Goal: Feedback & Contribution: Leave review/rating

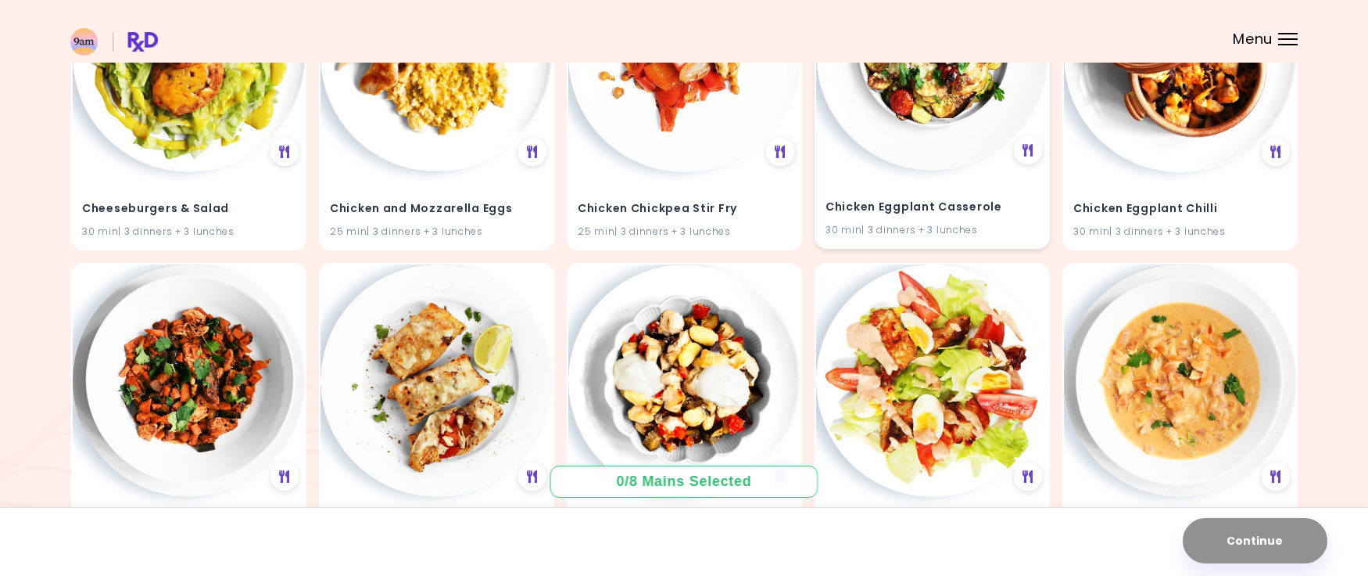
scroll to position [1701, 0]
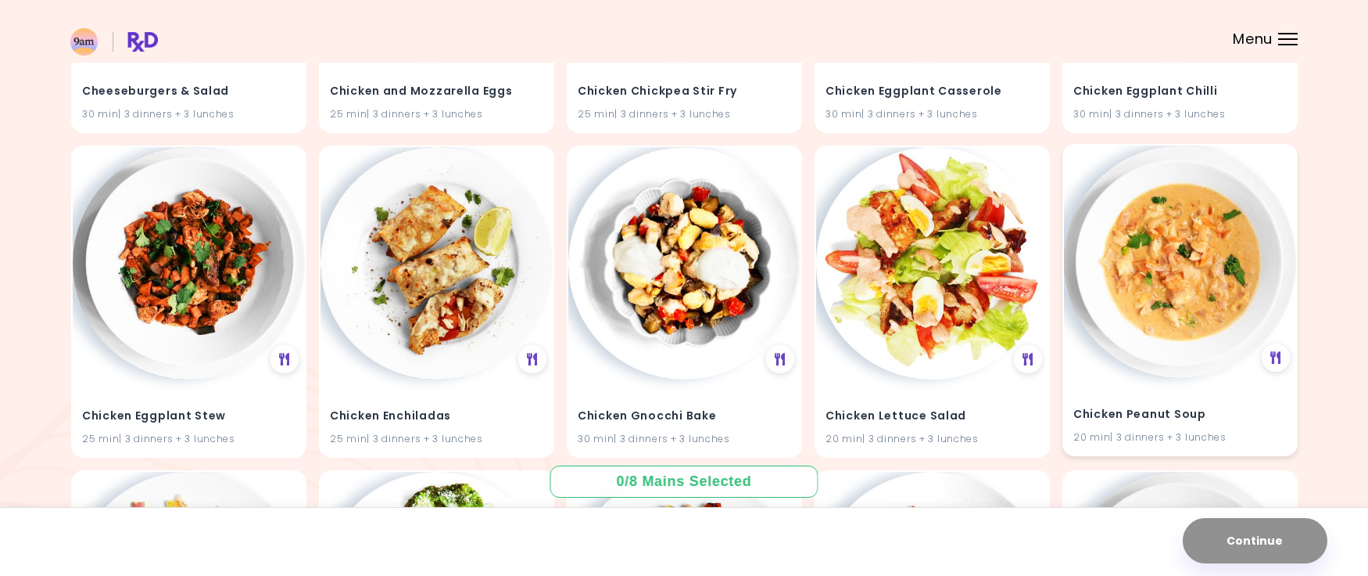
click at [1228, 296] on img at bounding box center [1180, 261] width 232 height 232
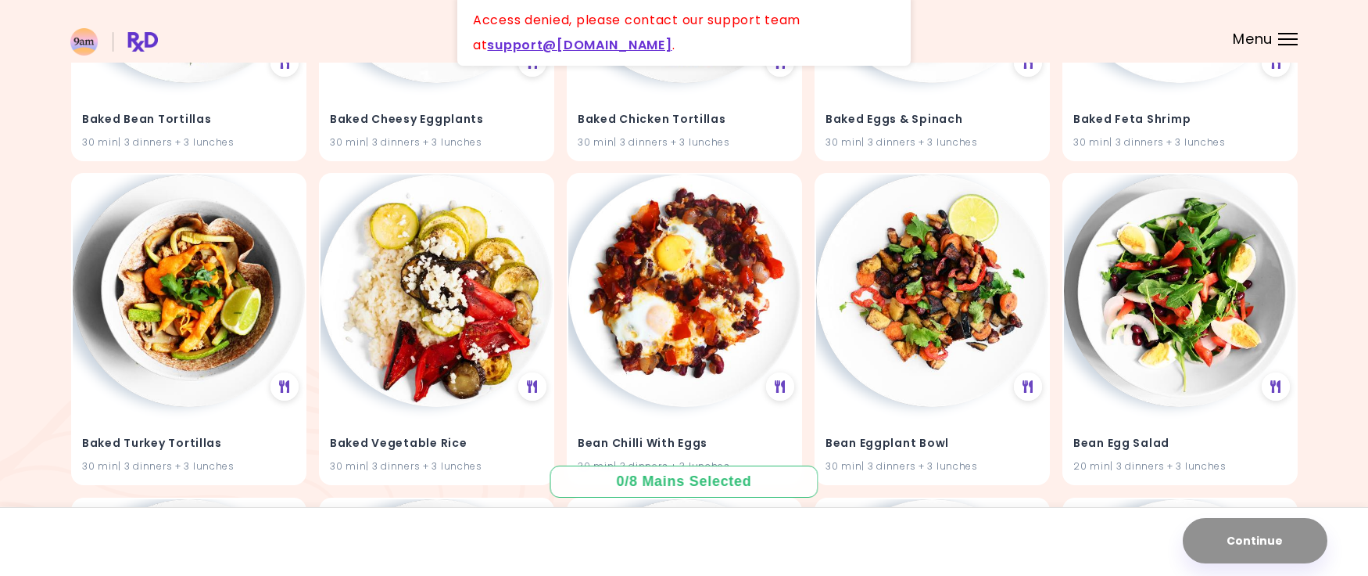
scroll to position [0, 0]
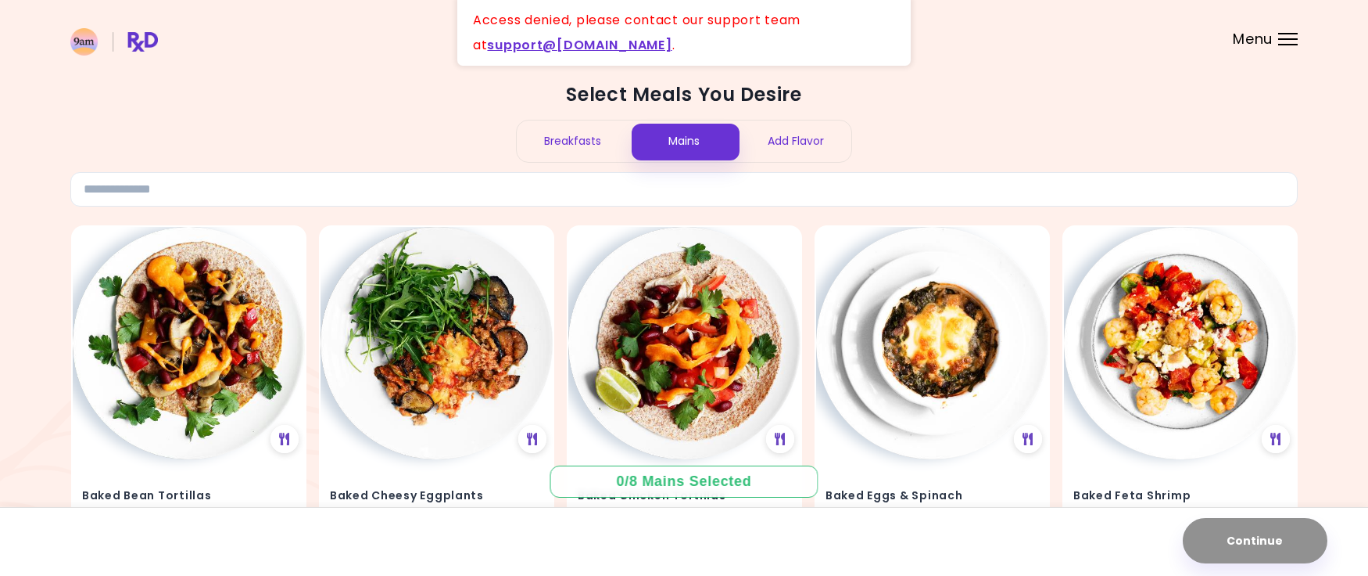
click at [569, 133] on div "Breakfasts" at bounding box center [573, 140] width 112 height 41
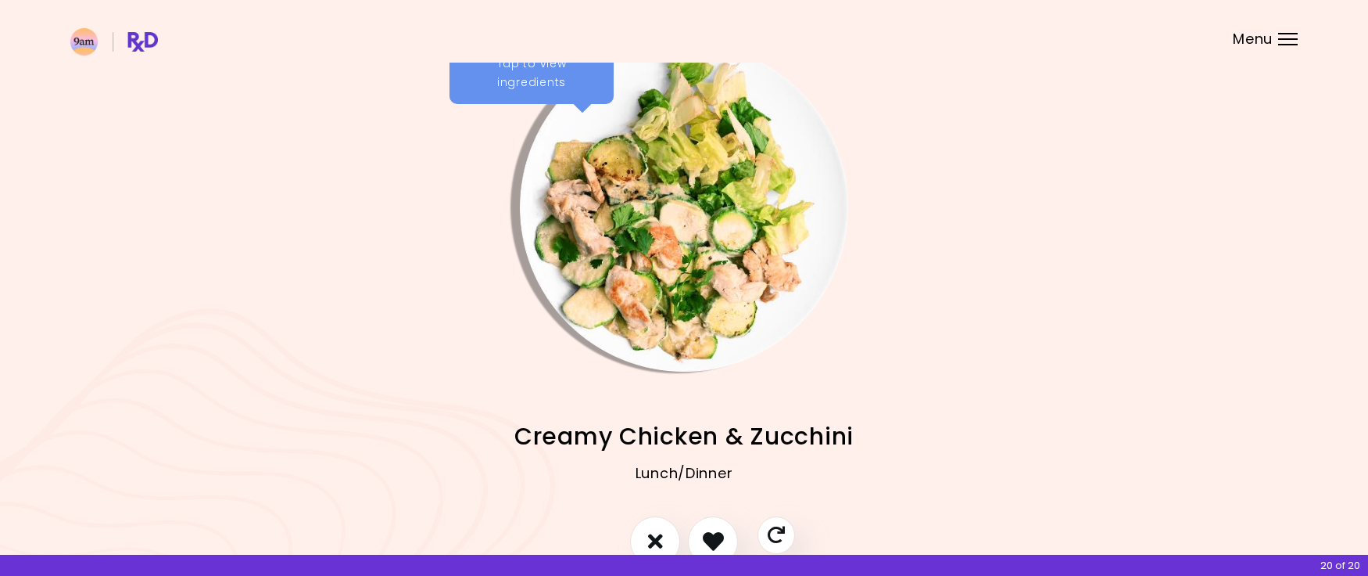
scroll to position [120, 0]
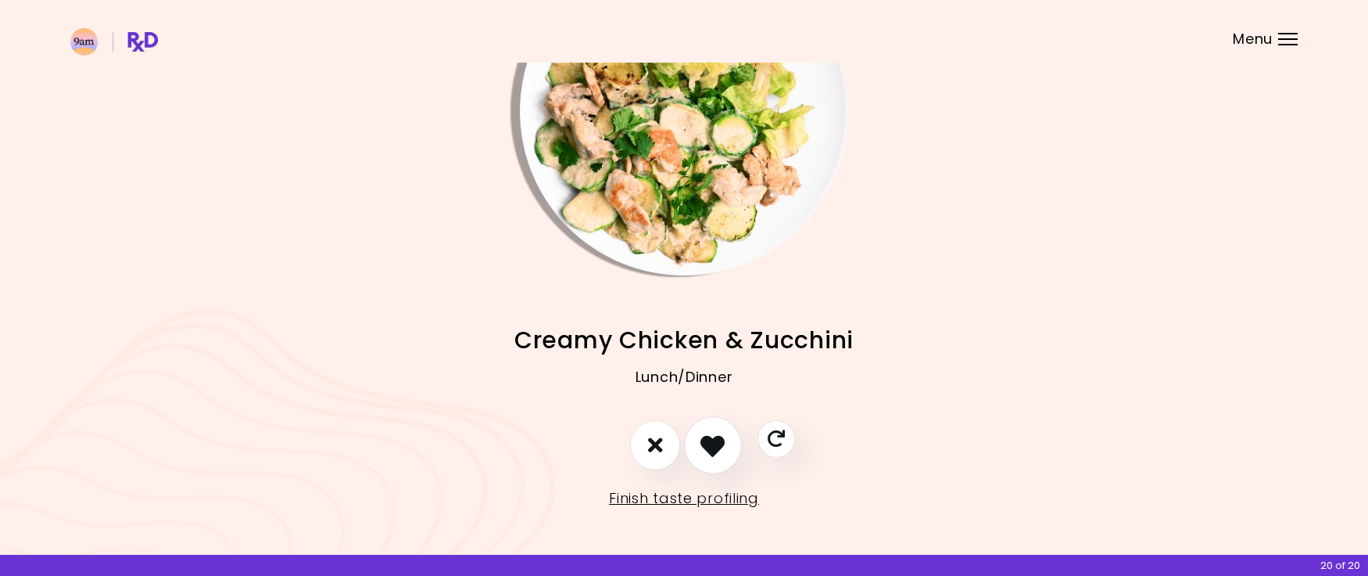
click at [717, 447] on icon "I like this recipe" at bounding box center [713, 444] width 24 height 24
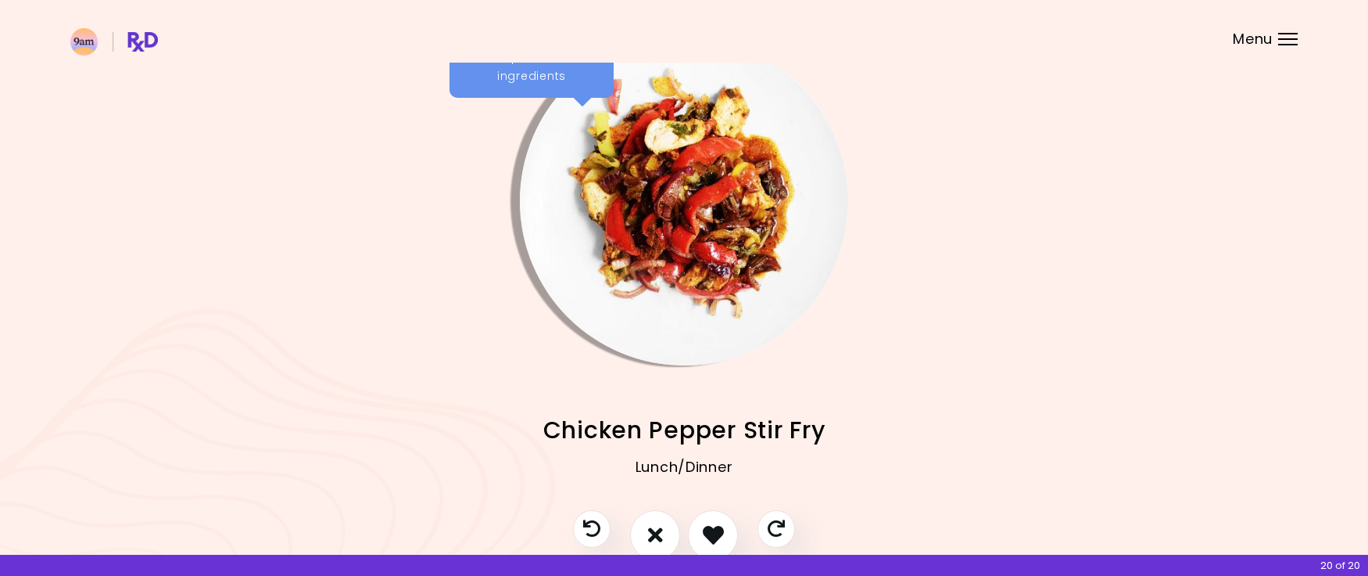
scroll to position [81, 0]
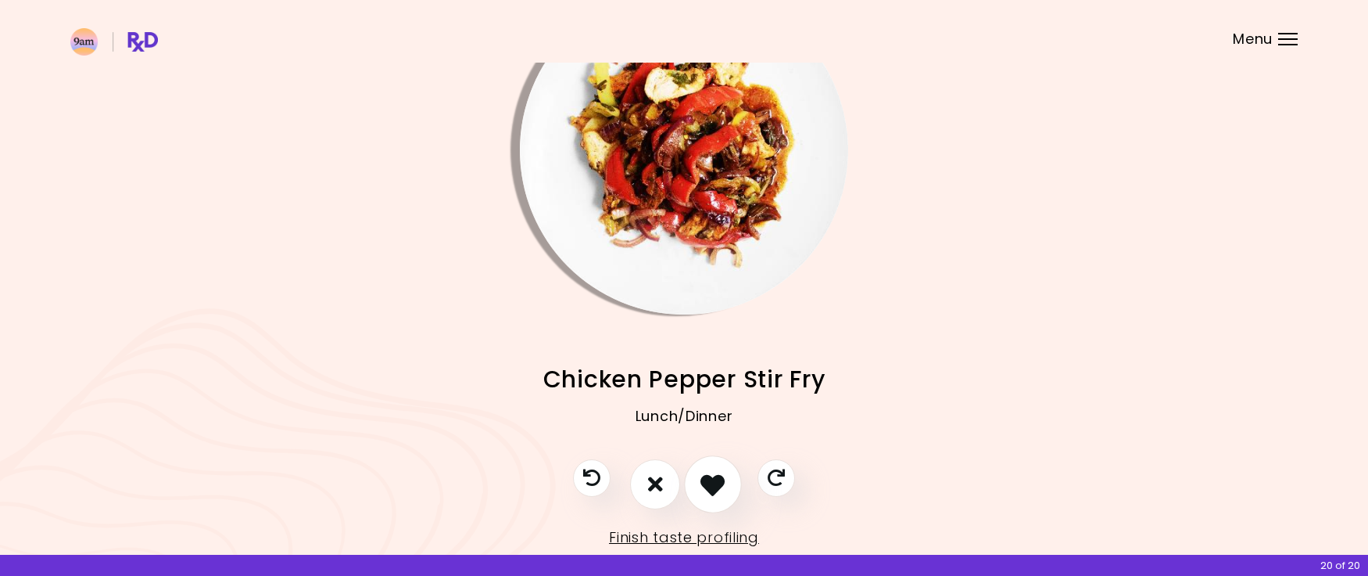
click at [720, 472] on icon "I like this recipe" at bounding box center [713, 484] width 24 height 24
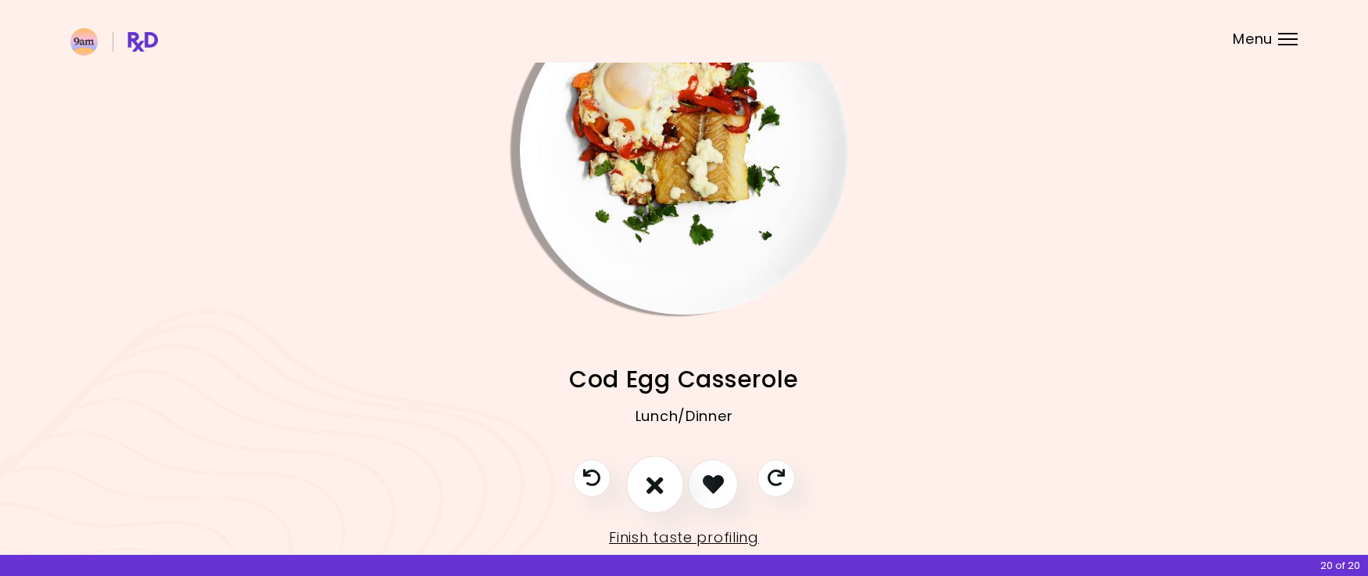
click at [662, 484] on icon "I don't like this recipe" at bounding box center [655, 484] width 17 height 24
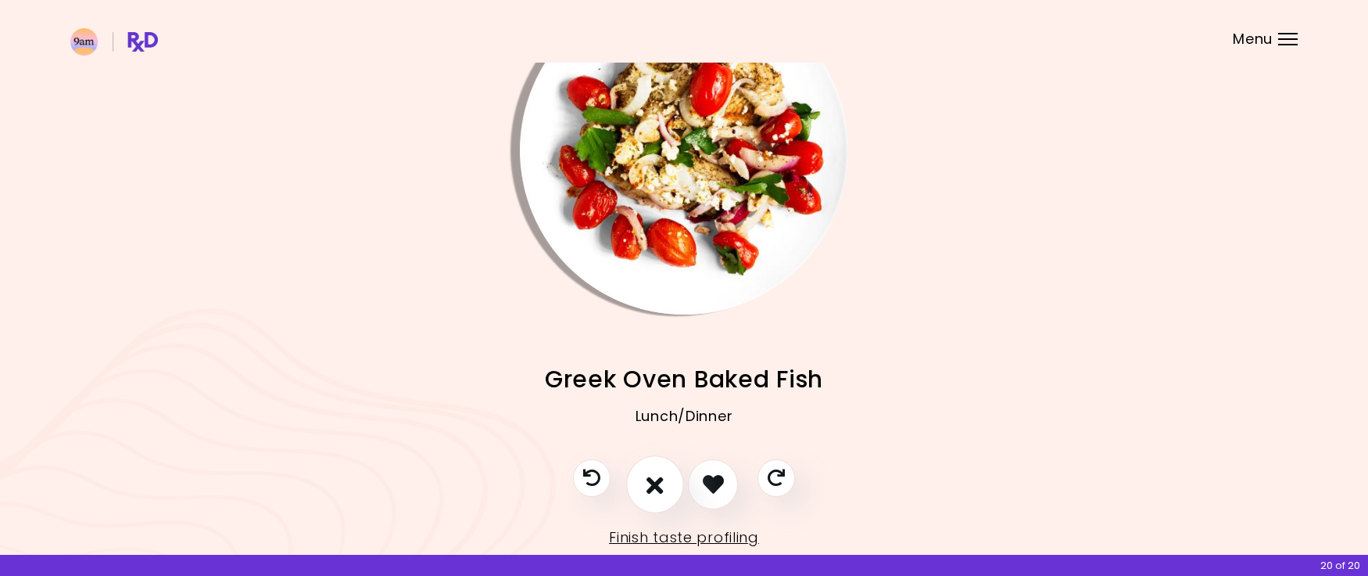
click at [662, 484] on icon "I don't like this recipe" at bounding box center [655, 484] width 17 height 24
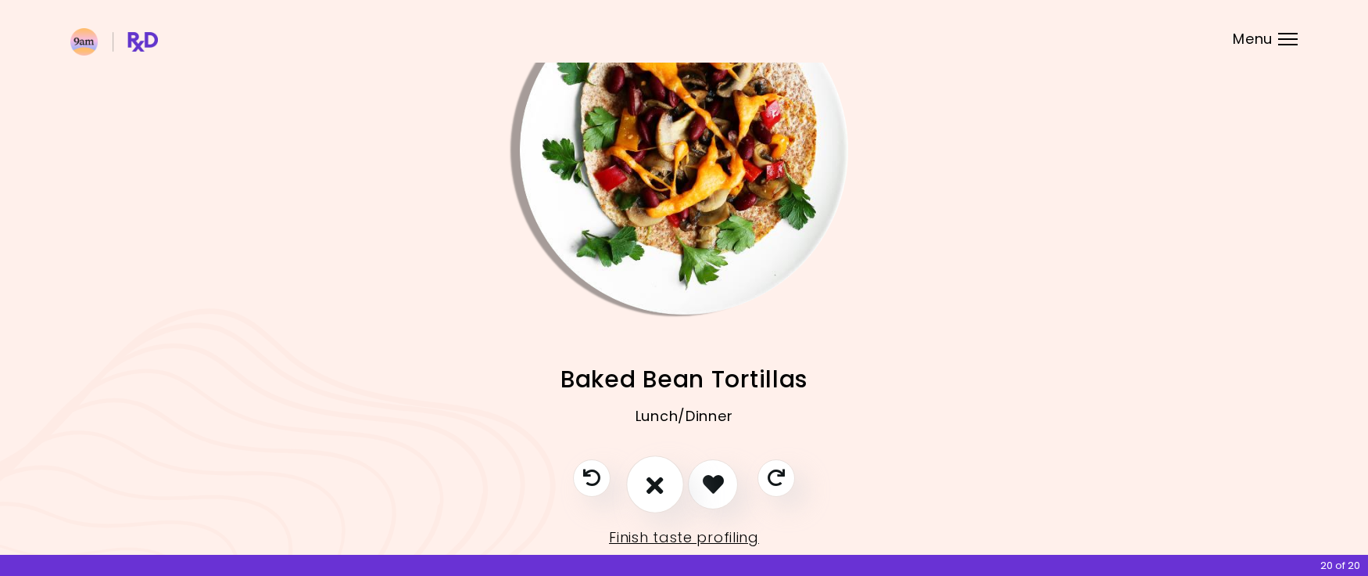
click at [662, 484] on icon "I don't like this recipe" at bounding box center [655, 484] width 17 height 24
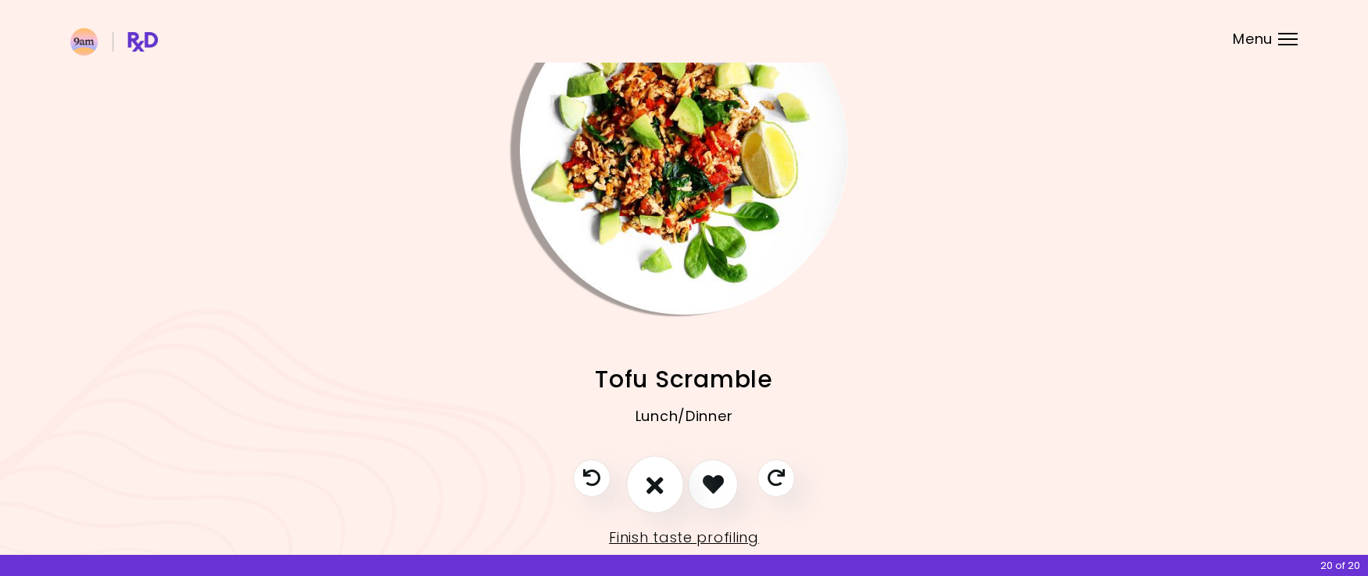
click at [662, 484] on icon "I don't like this recipe" at bounding box center [655, 484] width 17 height 24
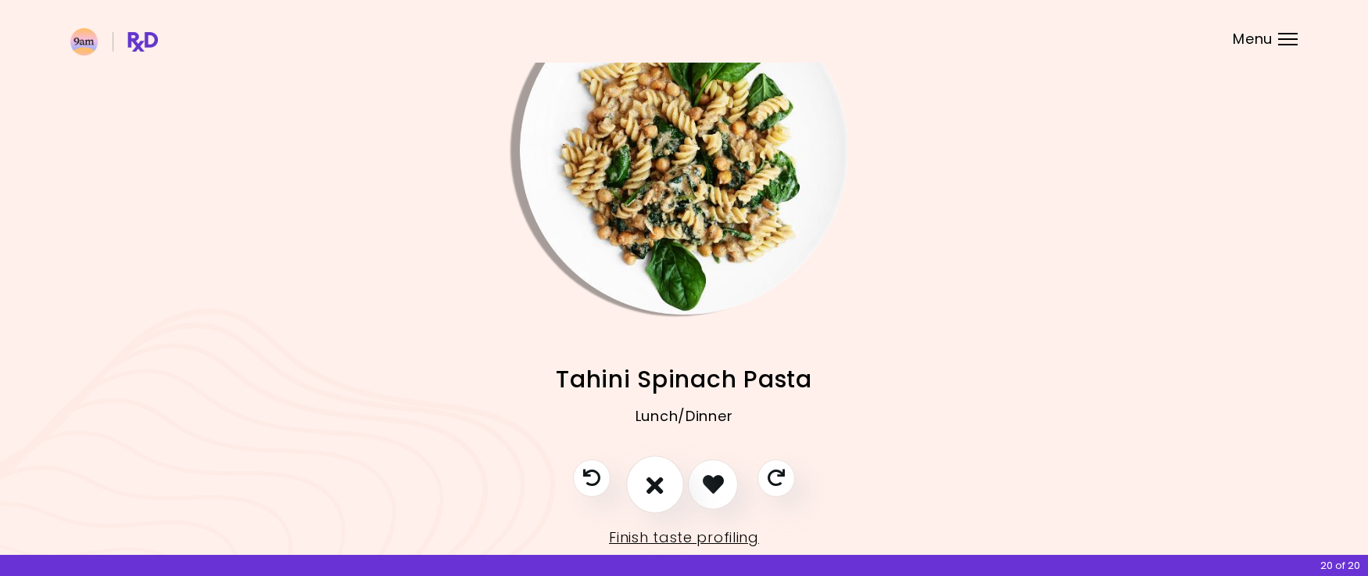
click at [662, 484] on icon "I don't like this recipe" at bounding box center [655, 484] width 17 height 24
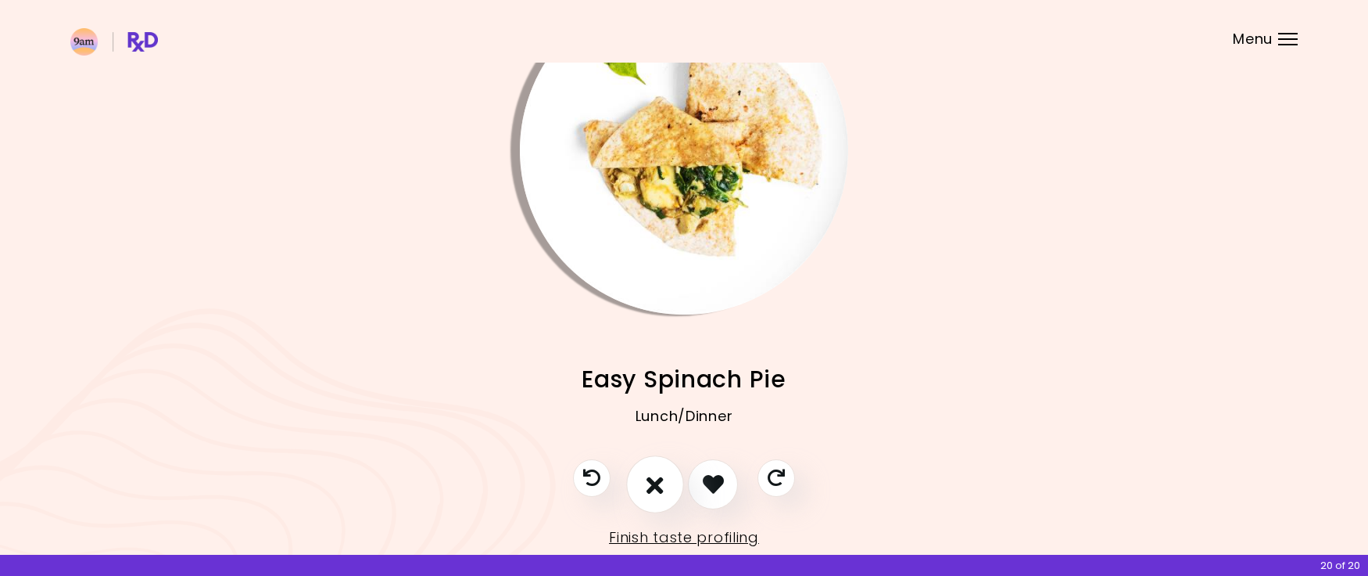
click at [662, 484] on icon "I don't like this recipe" at bounding box center [655, 484] width 17 height 24
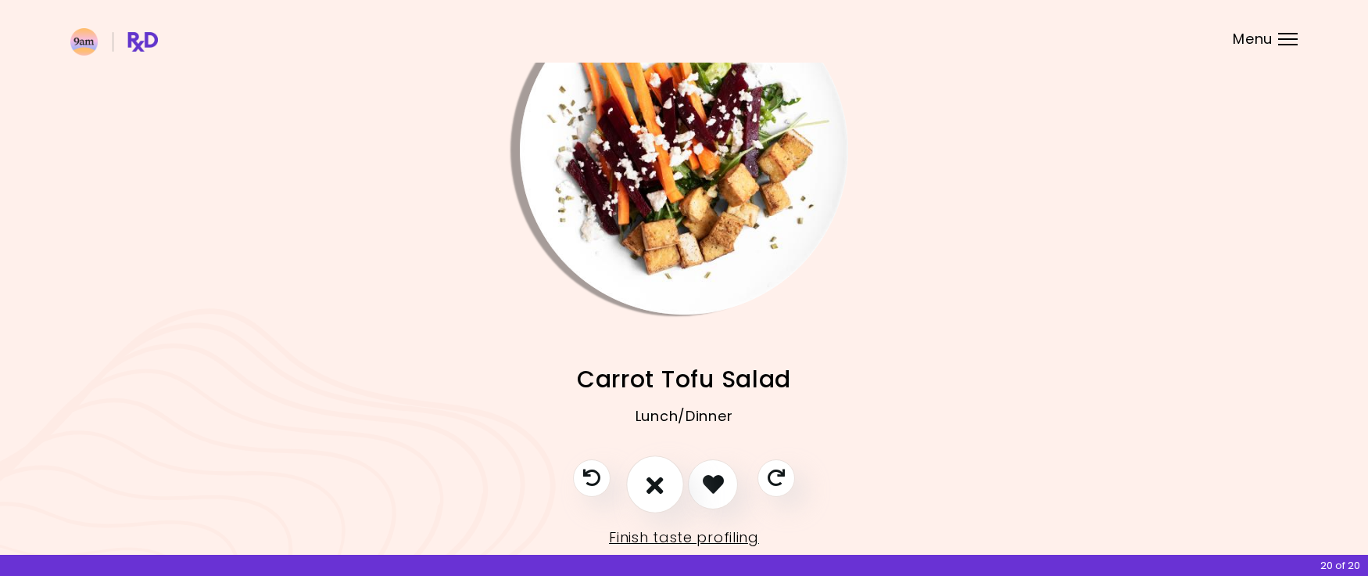
click at [662, 484] on icon "I don't like this recipe" at bounding box center [655, 484] width 17 height 24
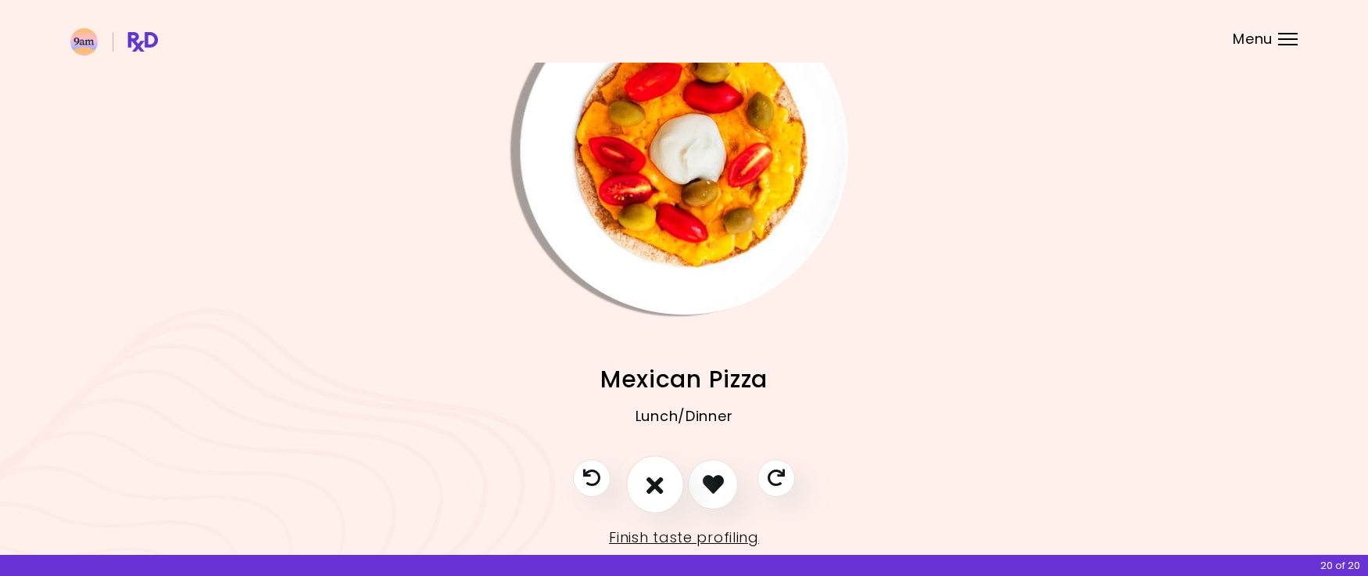
click at [662, 484] on icon "I don't like this recipe" at bounding box center [655, 484] width 17 height 24
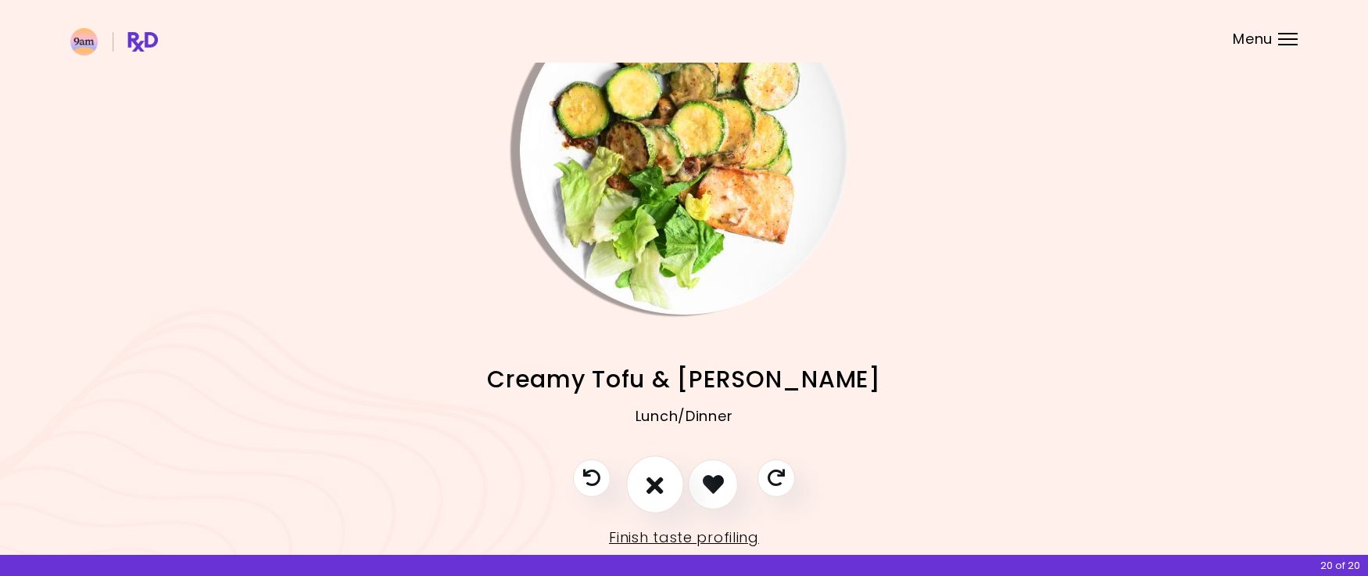
click at [662, 484] on icon "I don't like this recipe" at bounding box center [655, 484] width 17 height 24
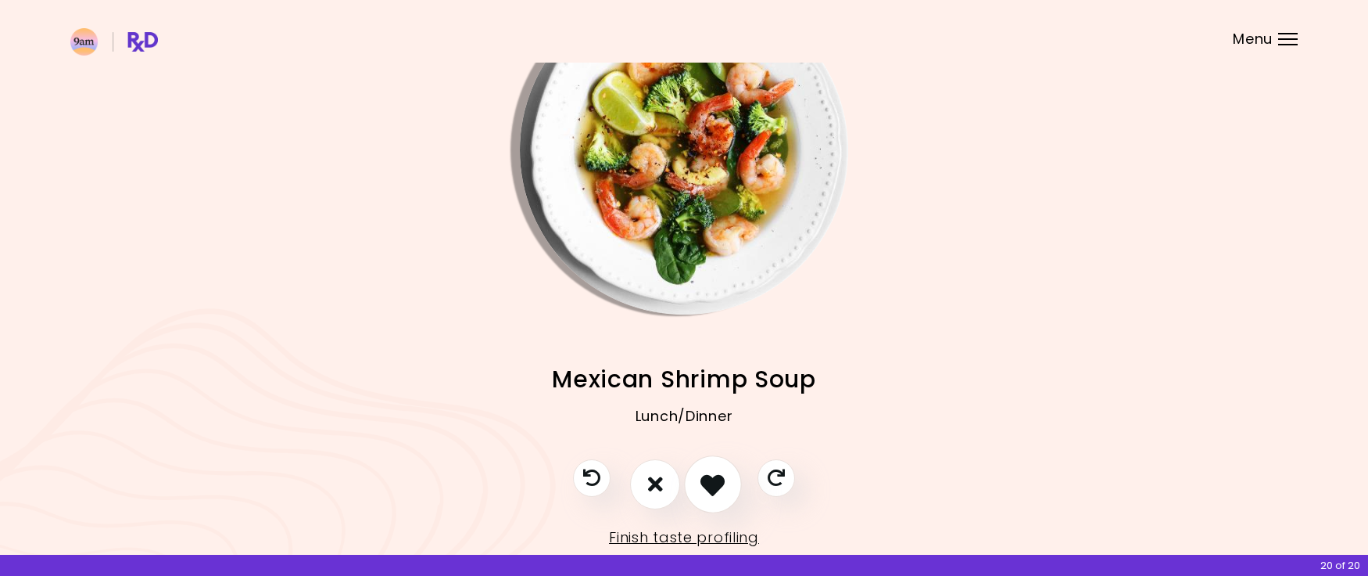
click at [701, 480] on icon "I like this recipe" at bounding box center [713, 484] width 24 height 24
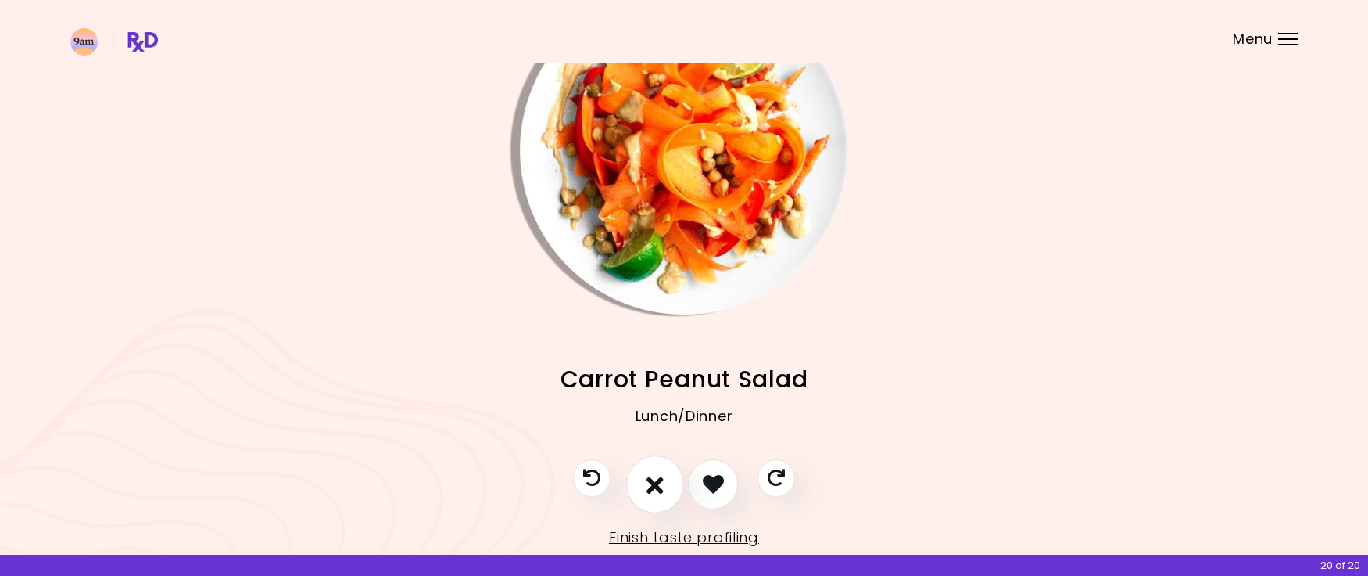
click at [662, 483] on icon "I don't like this recipe" at bounding box center [655, 484] width 17 height 24
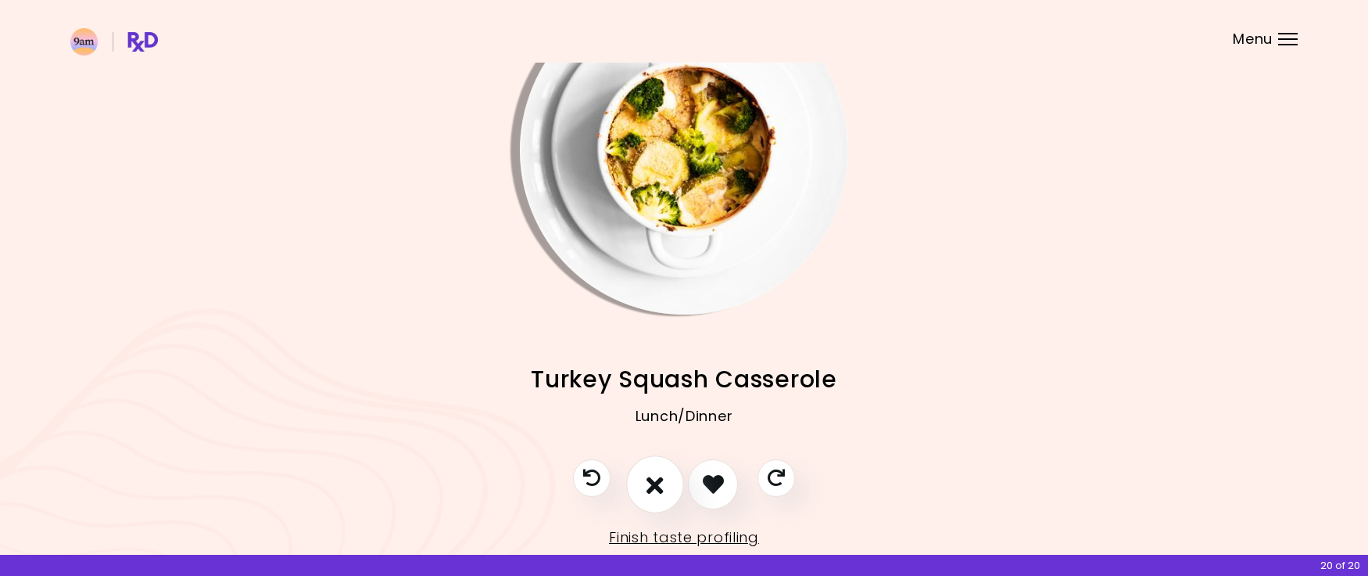
click at [662, 483] on icon "I don't like this recipe" at bounding box center [655, 484] width 17 height 24
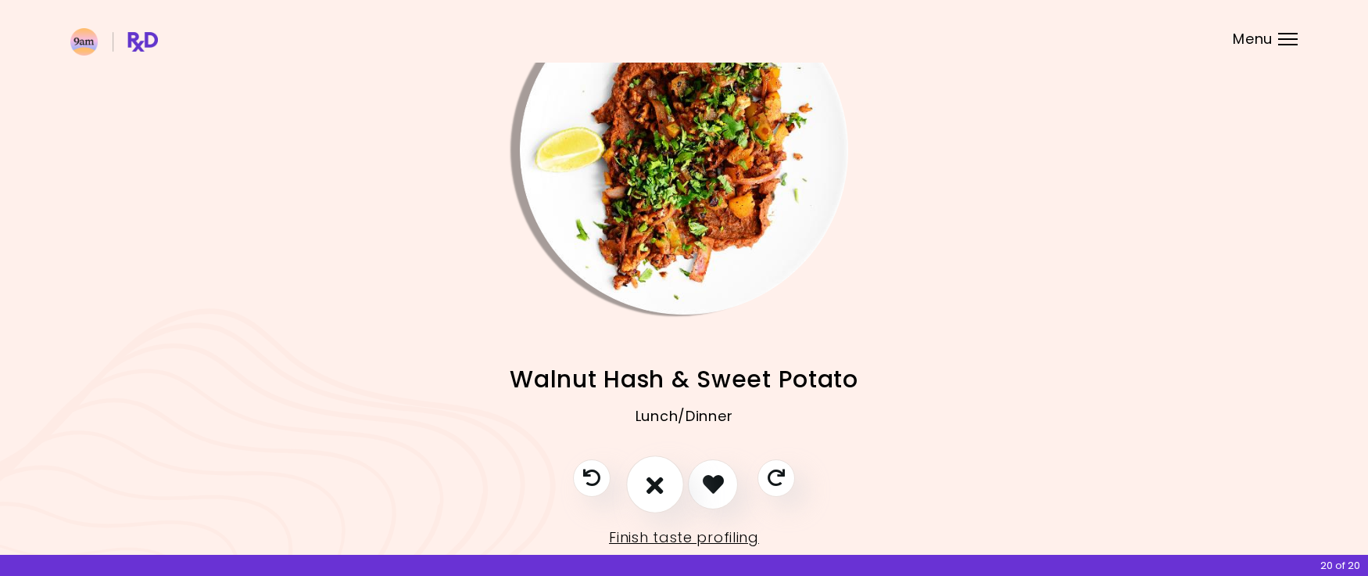
click at [662, 483] on icon "I don't like this recipe" at bounding box center [655, 484] width 17 height 24
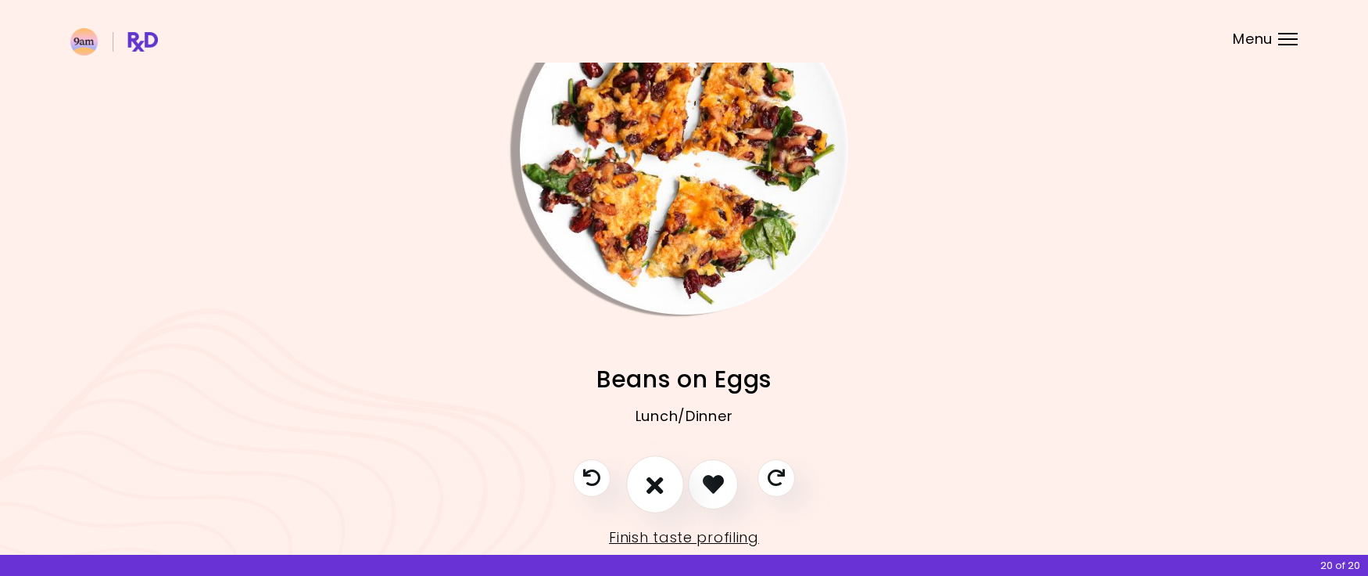
click at [662, 483] on icon "I don't like this recipe" at bounding box center [655, 484] width 17 height 24
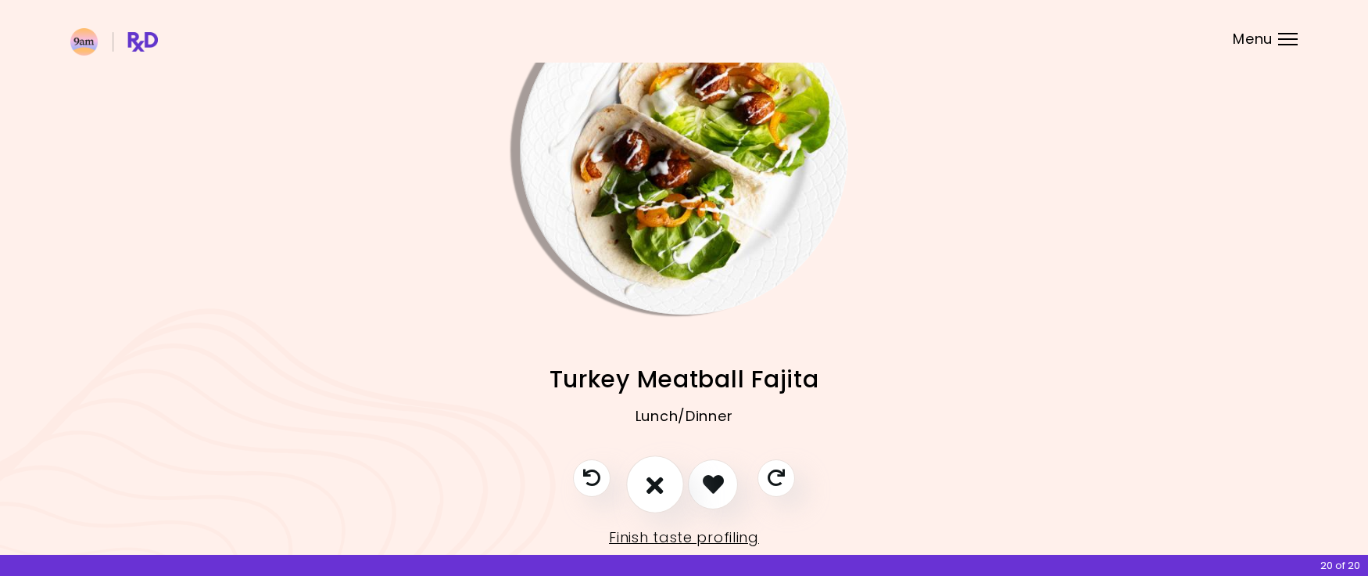
click at [662, 483] on icon "I don't like this recipe" at bounding box center [655, 484] width 17 height 24
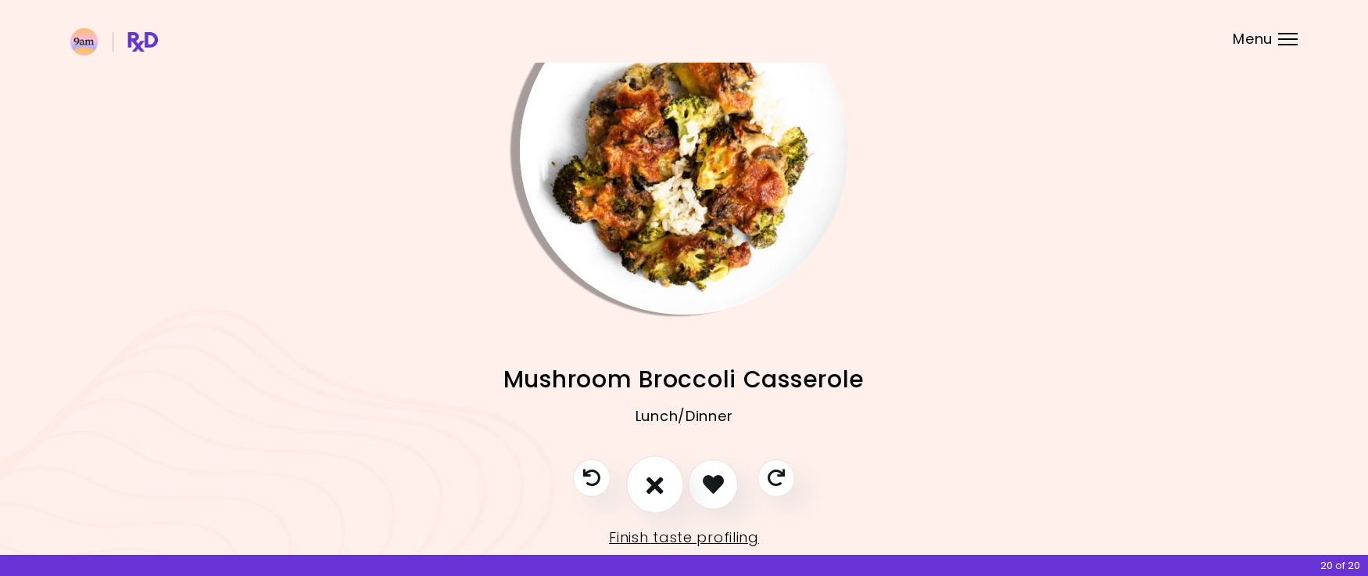
click at [662, 483] on icon "I don't like this recipe" at bounding box center [655, 484] width 17 height 24
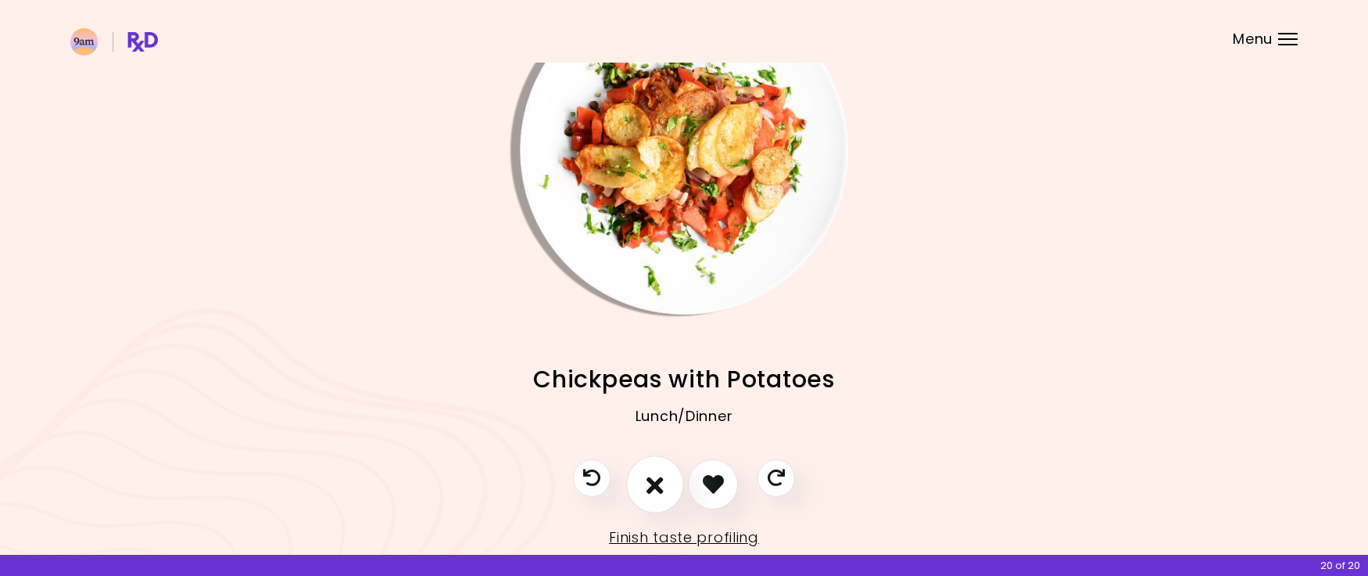
click at [662, 483] on icon "I don't like this recipe" at bounding box center [655, 484] width 17 height 24
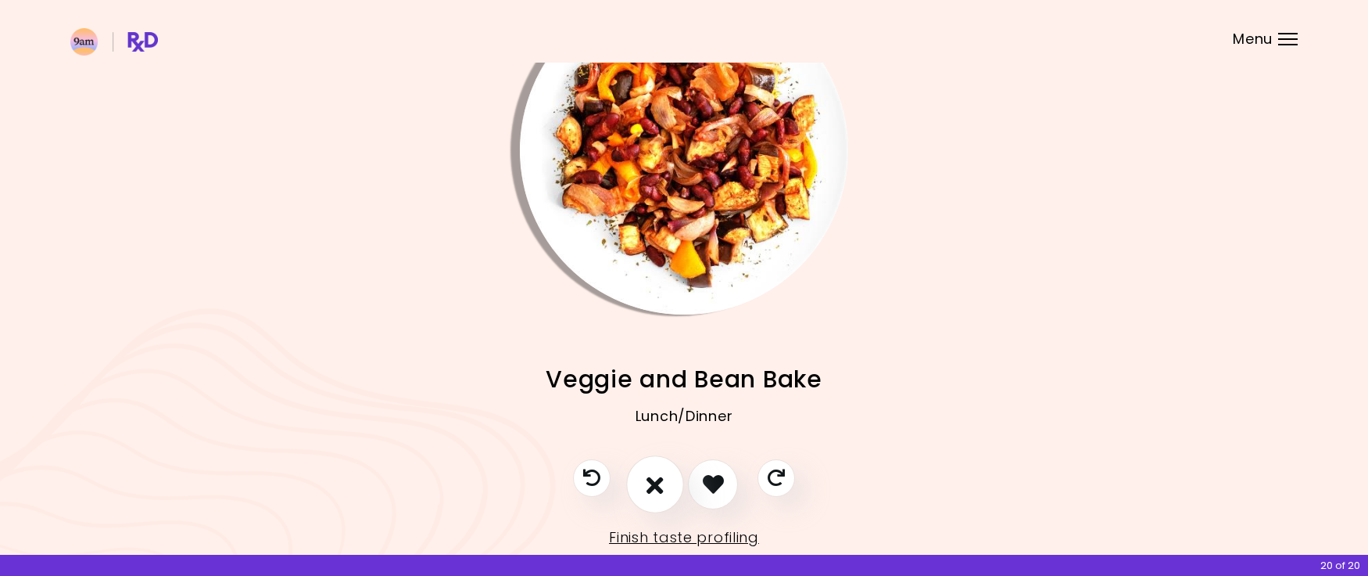
click at [662, 483] on icon "I don't like this recipe" at bounding box center [655, 484] width 17 height 24
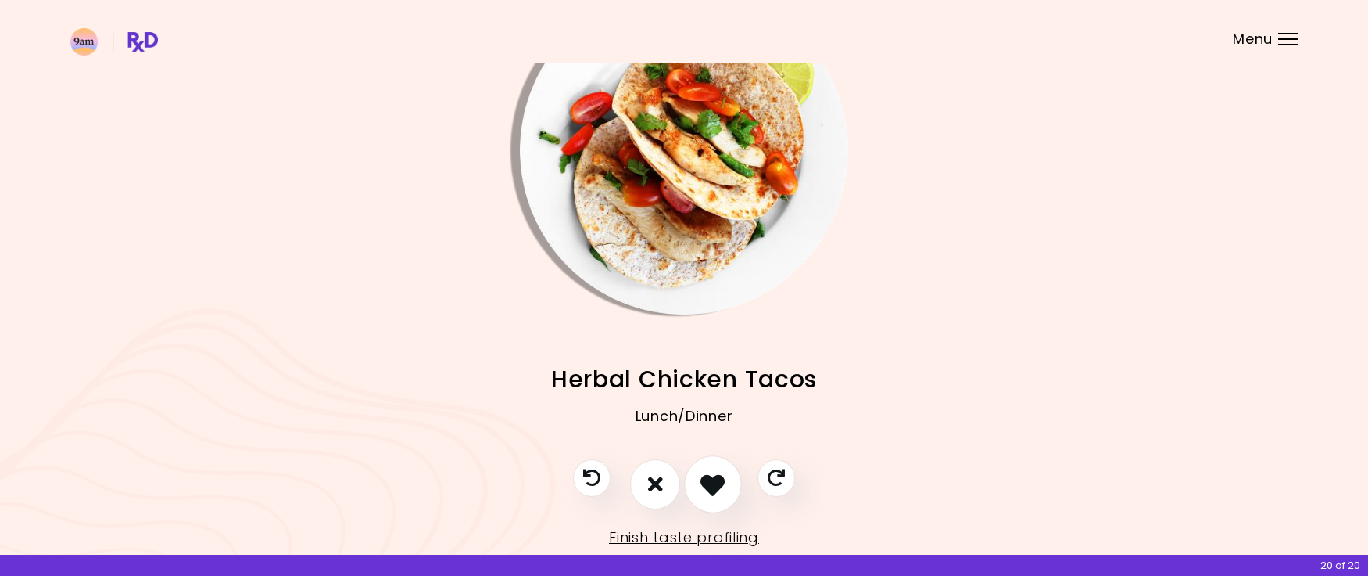
click at [697, 483] on button "I like this recipe" at bounding box center [713, 484] width 58 height 58
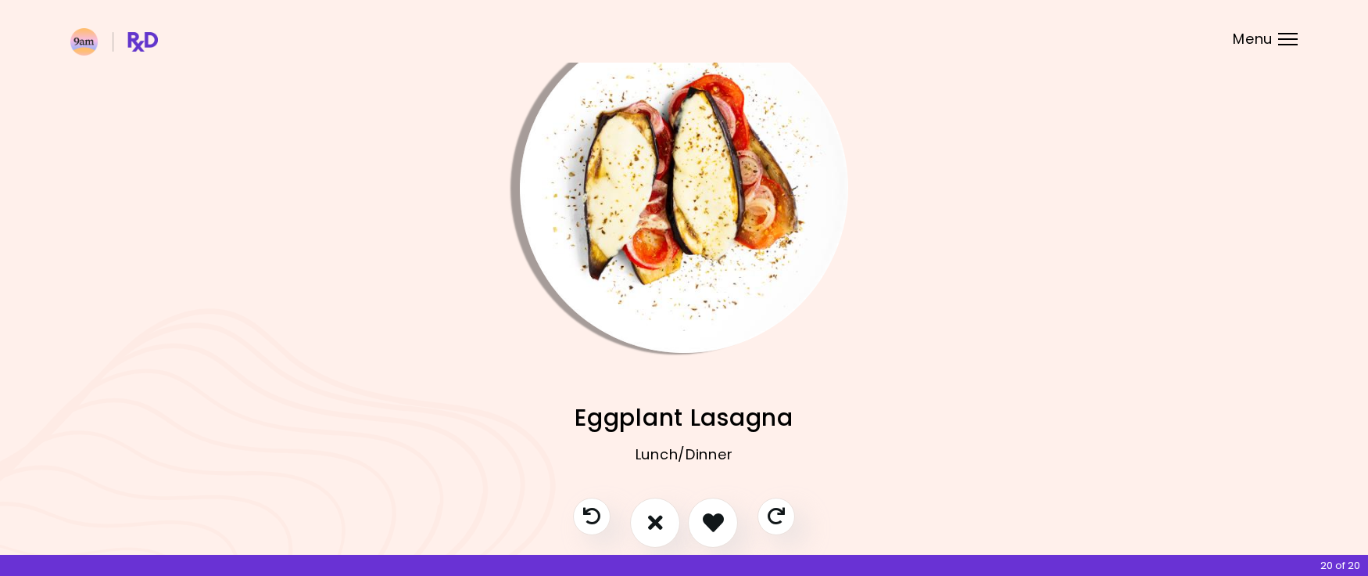
scroll to position [45, 0]
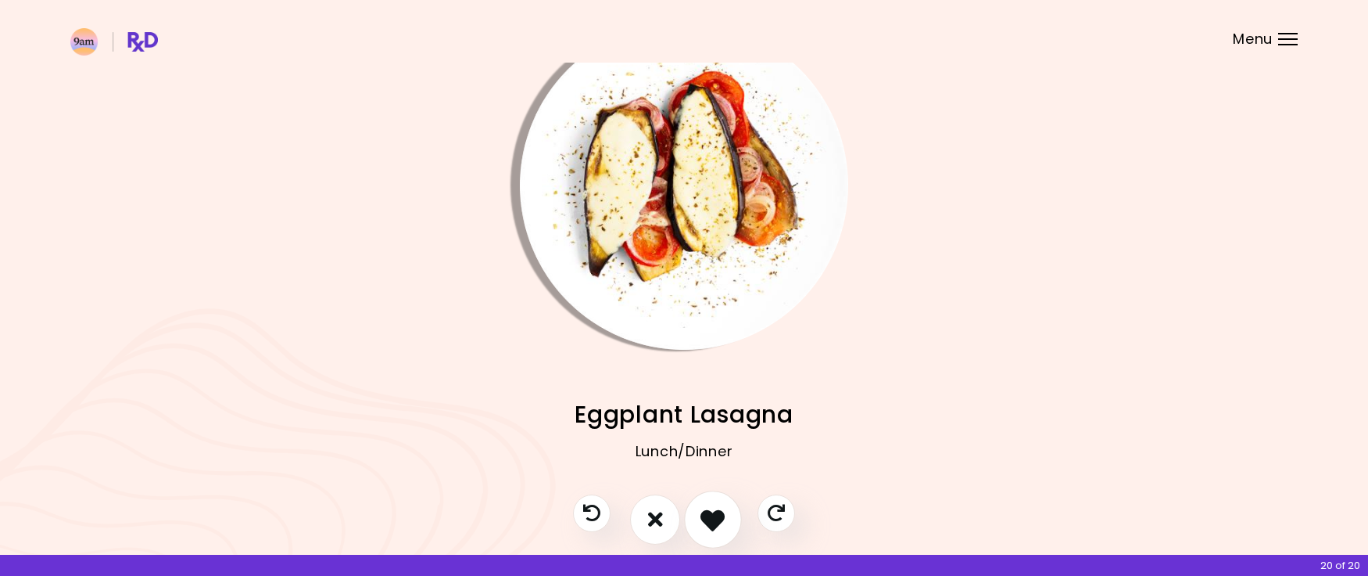
click at [706, 510] on icon "I like this recipe" at bounding box center [713, 519] width 24 height 24
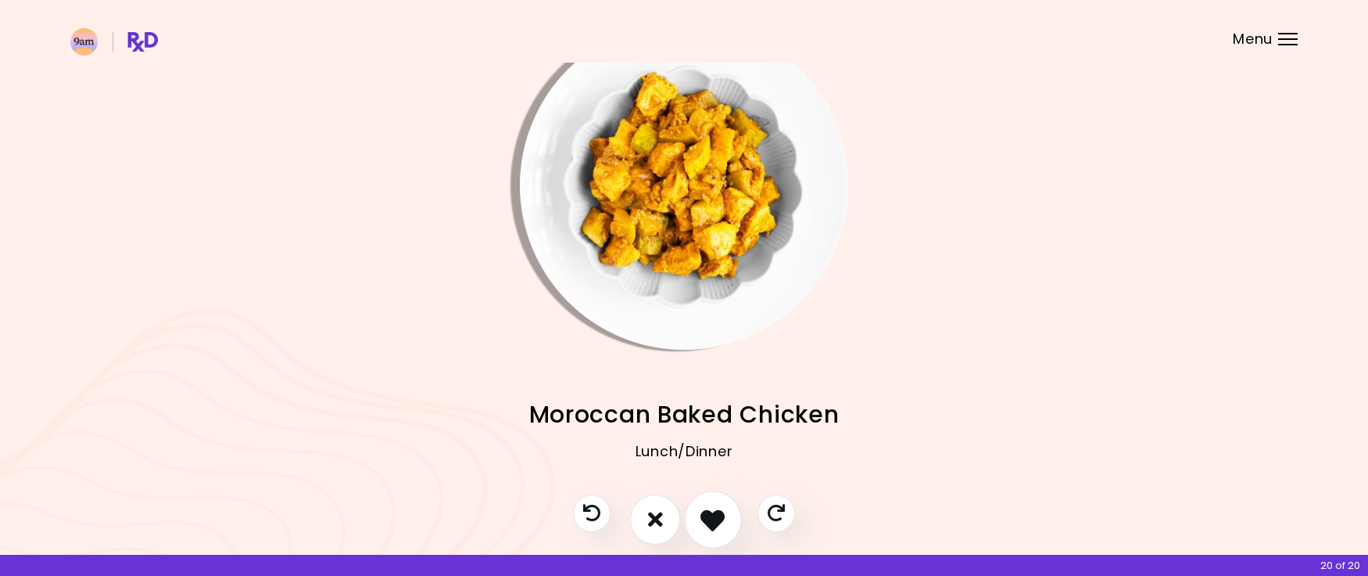
scroll to position [66, 0]
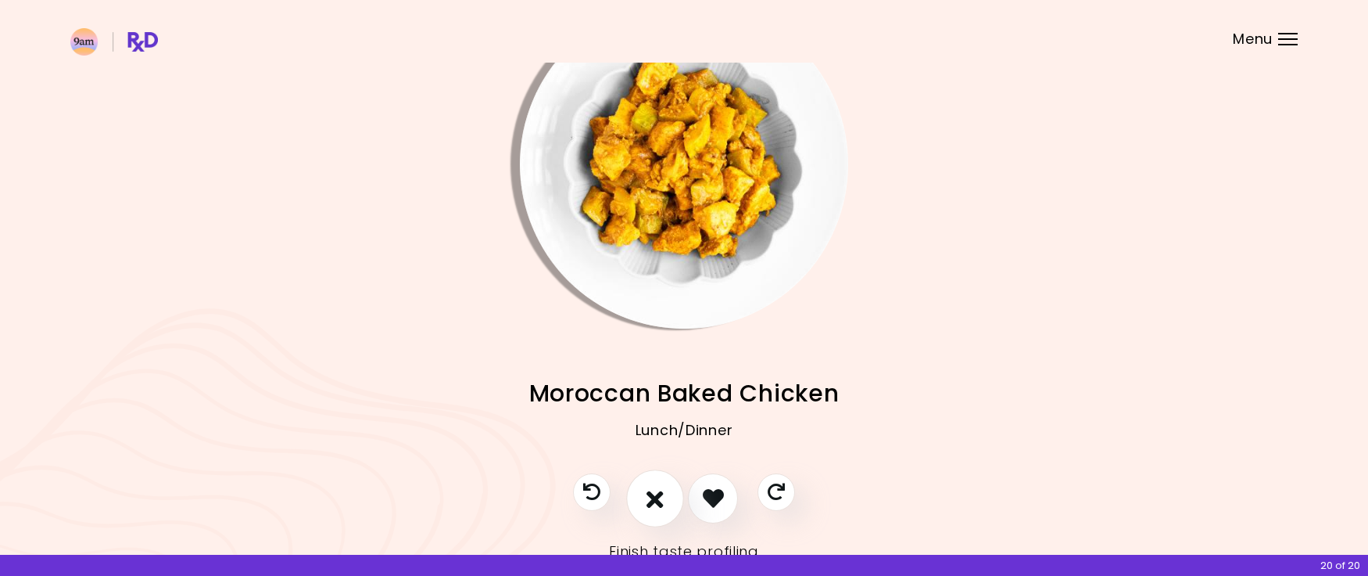
click at [650, 505] on icon "I don't like this recipe" at bounding box center [655, 498] width 17 height 24
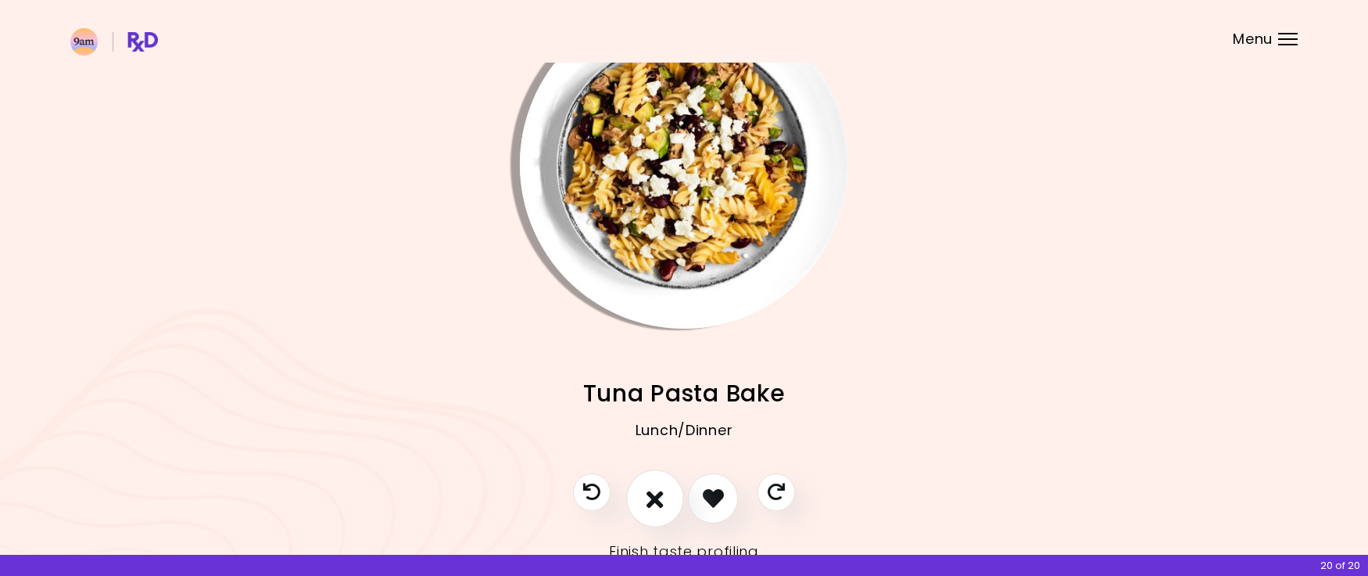
click at [650, 505] on icon "I don't like this recipe" at bounding box center [655, 498] width 17 height 24
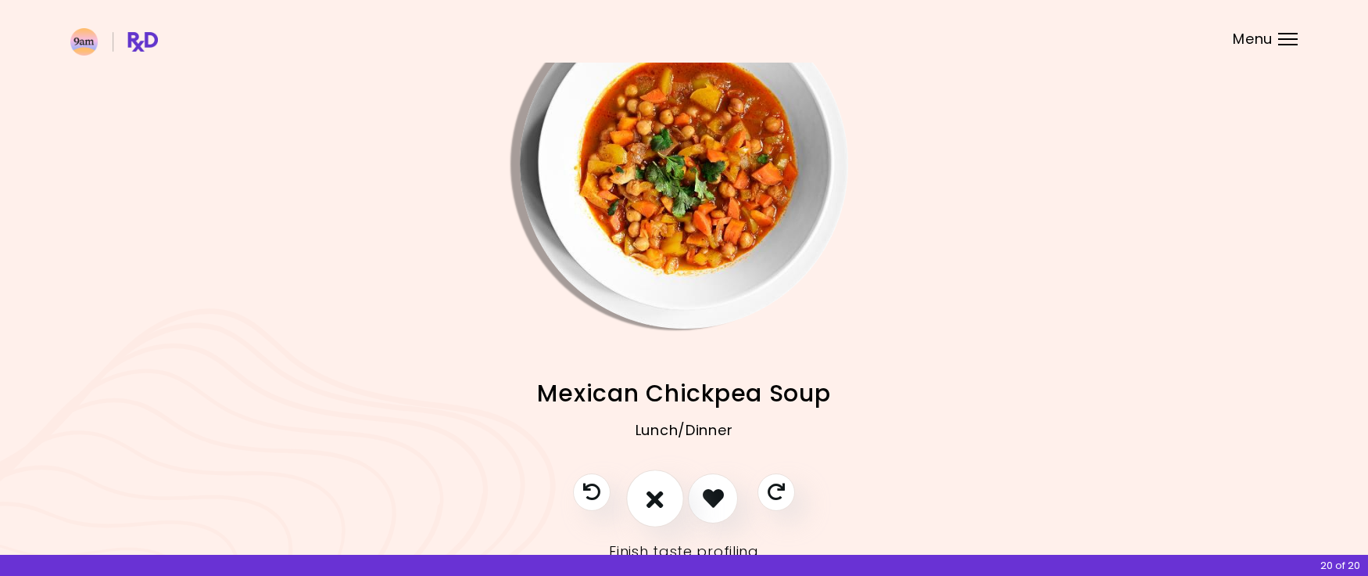
click at [650, 505] on icon "I don't like this recipe" at bounding box center [655, 498] width 17 height 24
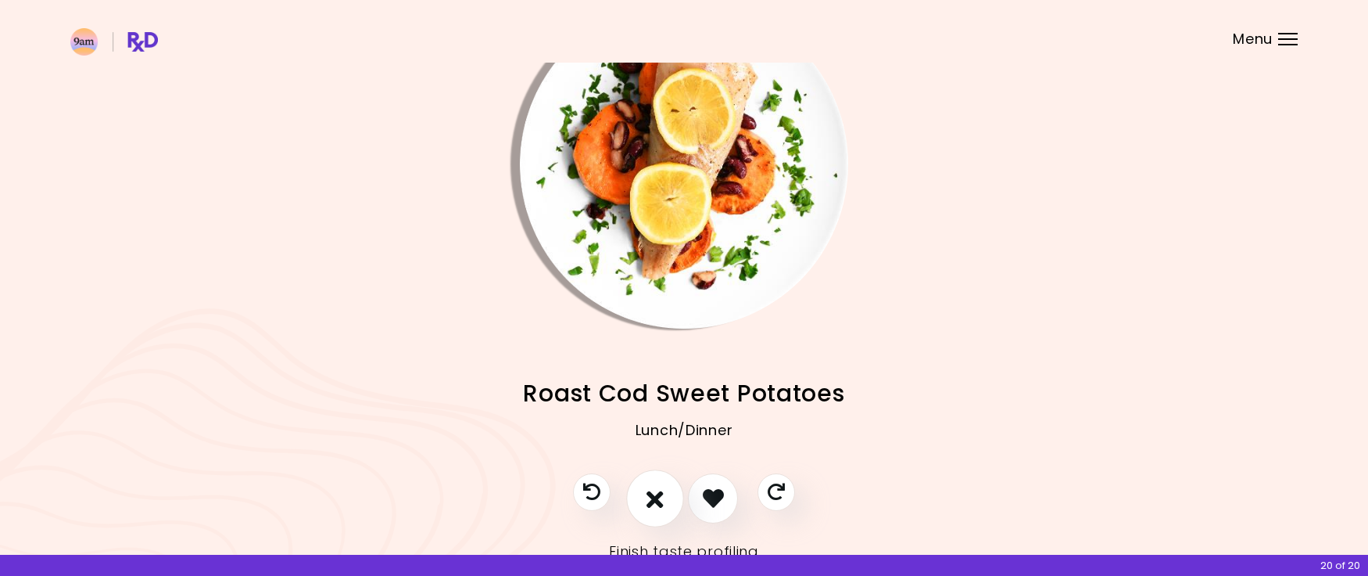
click at [650, 505] on icon "I don't like this recipe" at bounding box center [655, 498] width 17 height 24
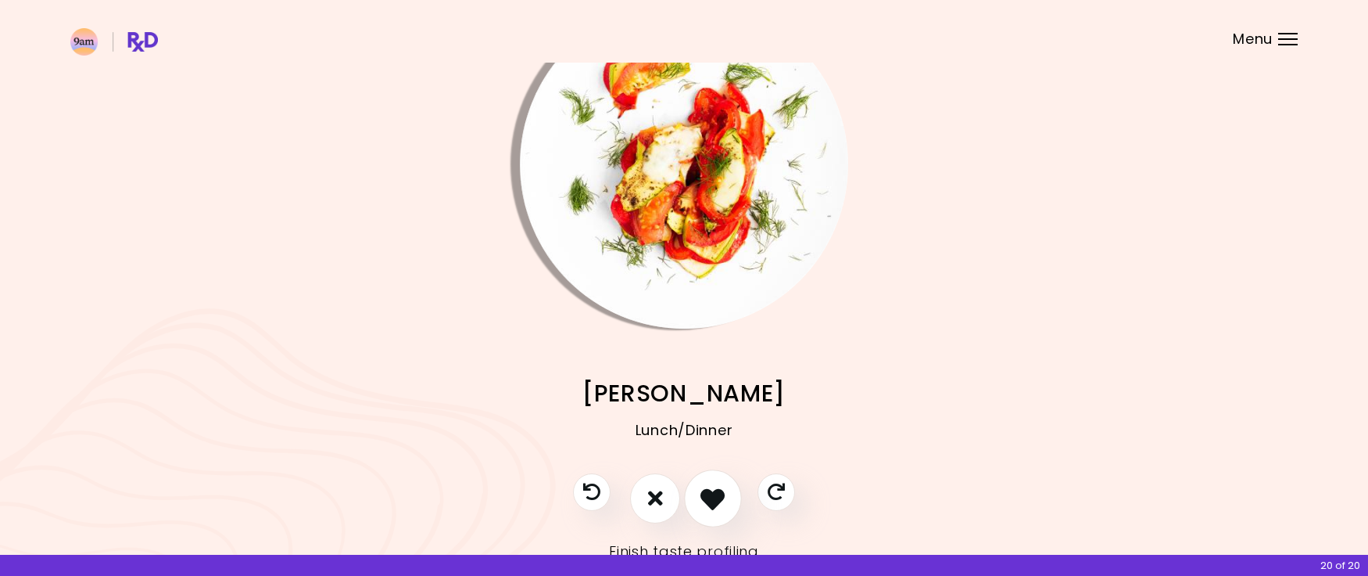
click at [707, 500] on icon "I like this recipe" at bounding box center [713, 498] width 24 height 24
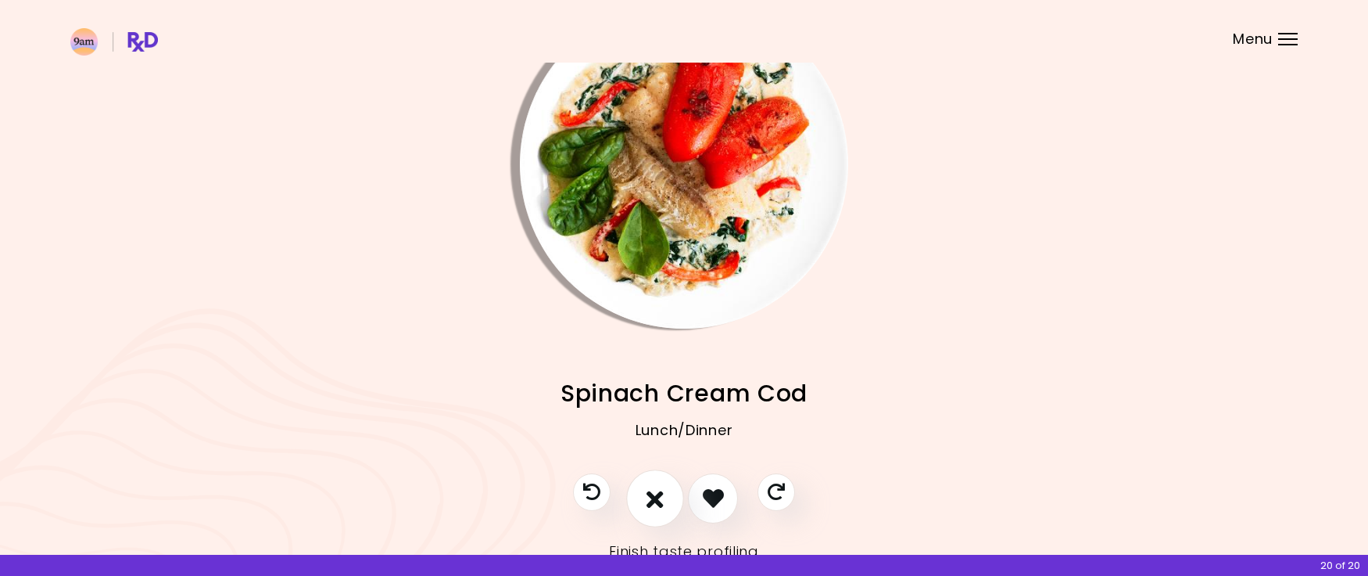
click at [667, 503] on button "I don't like this recipe" at bounding box center [655, 498] width 58 height 58
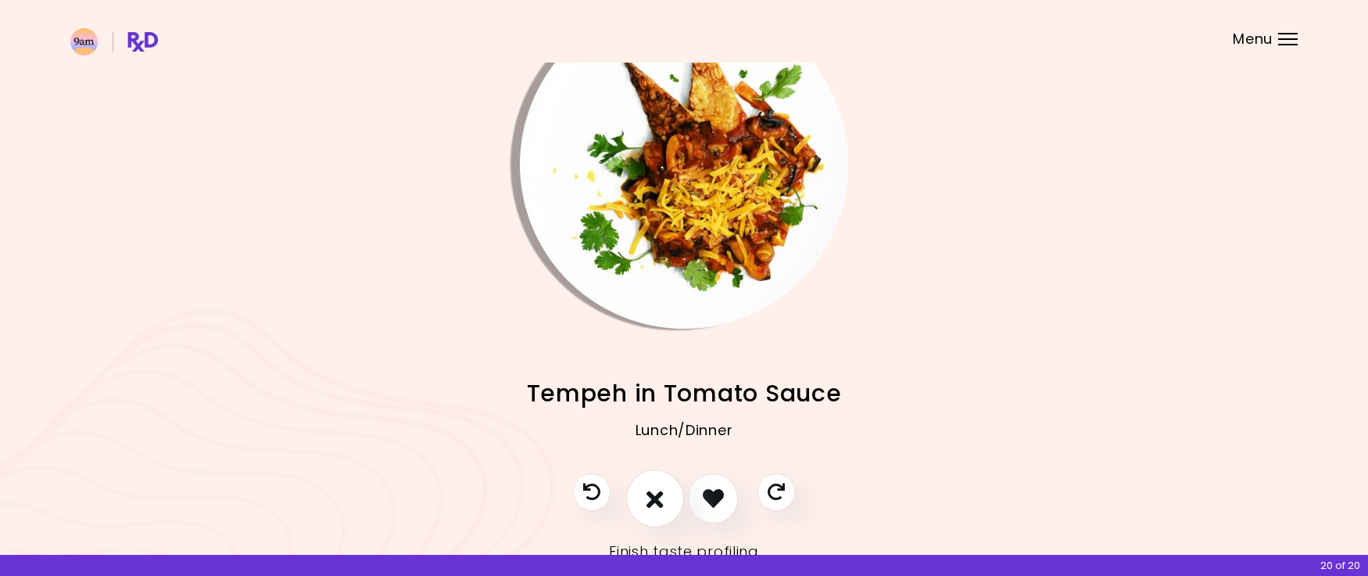
click at [667, 503] on button "I don't like this recipe" at bounding box center [655, 498] width 58 height 58
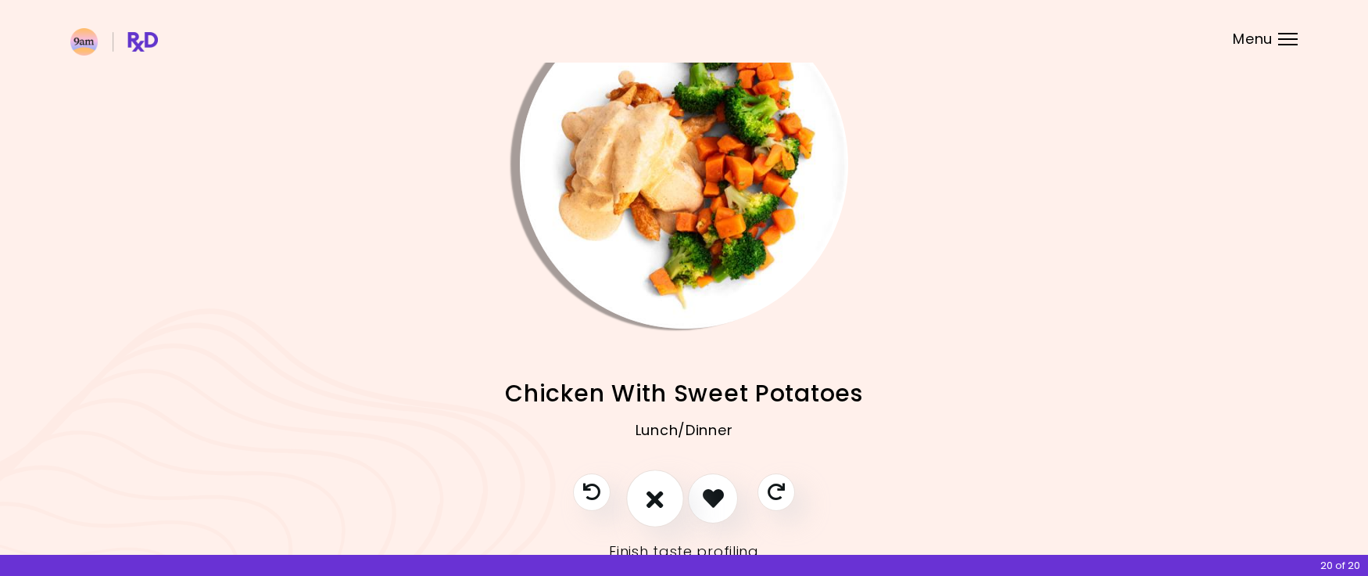
click at [667, 503] on button "I don't like this recipe" at bounding box center [655, 498] width 58 height 58
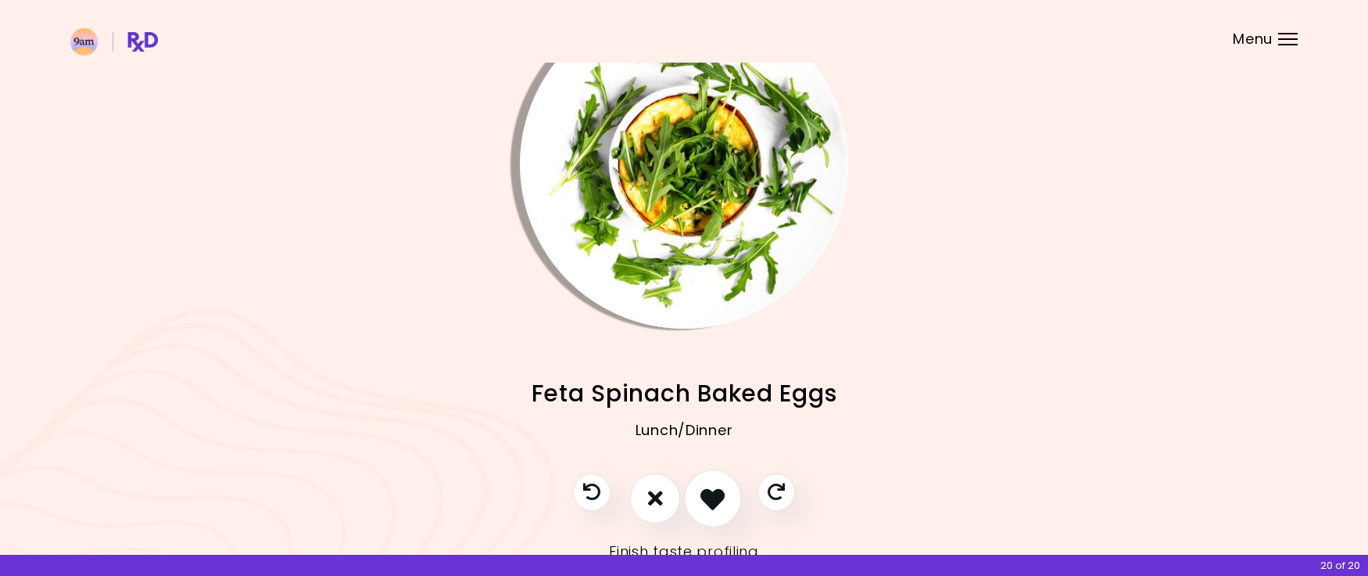
click at [698, 503] on button "I like this recipe" at bounding box center [713, 498] width 58 height 58
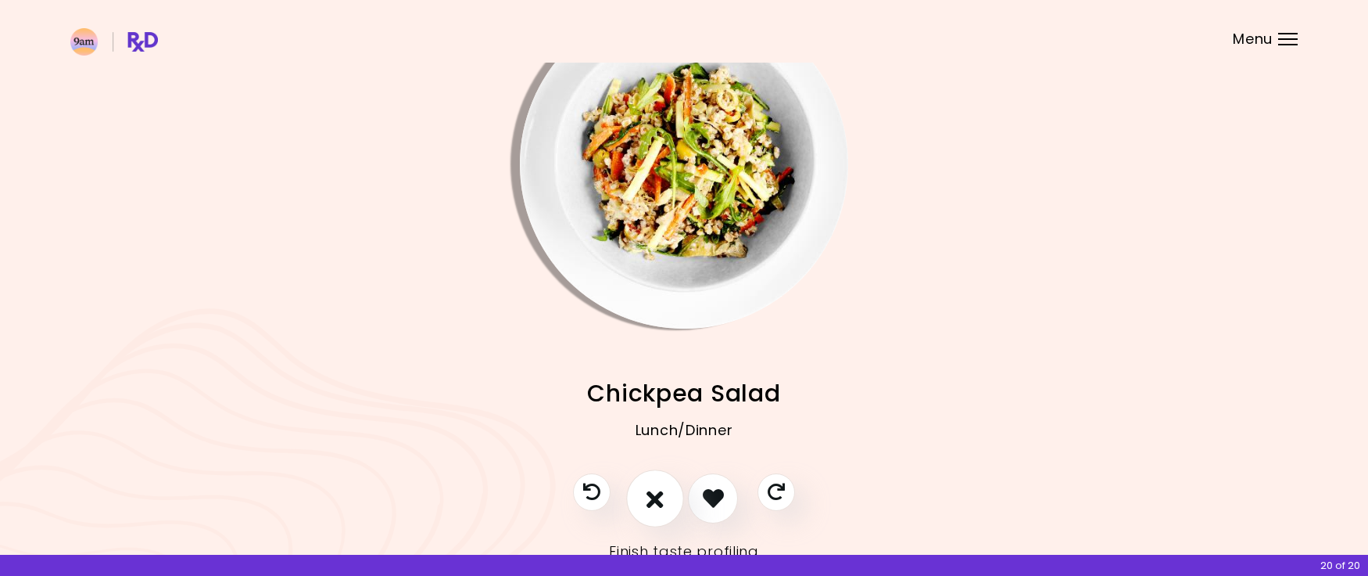
click at [654, 504] on icon "I don't like this recipe" at bounding box center [655, 498] width 17 height 24
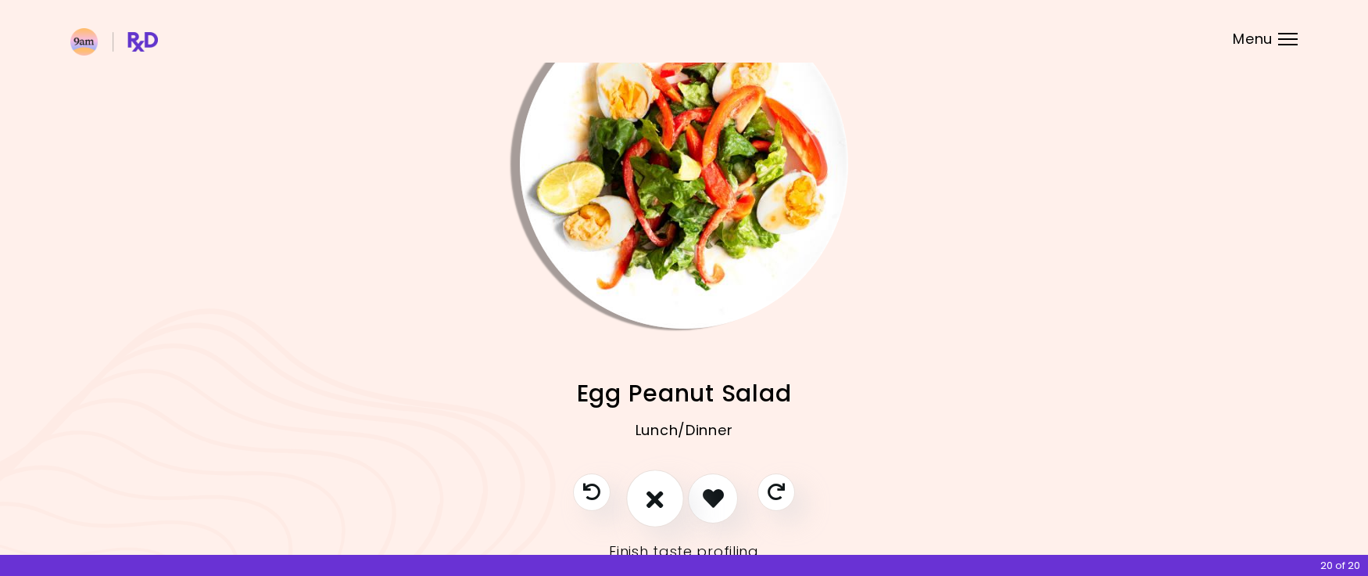
click at [654, 504] on icon "I don't like this recipe" at bounding box center [655, 498] width 17 height 24
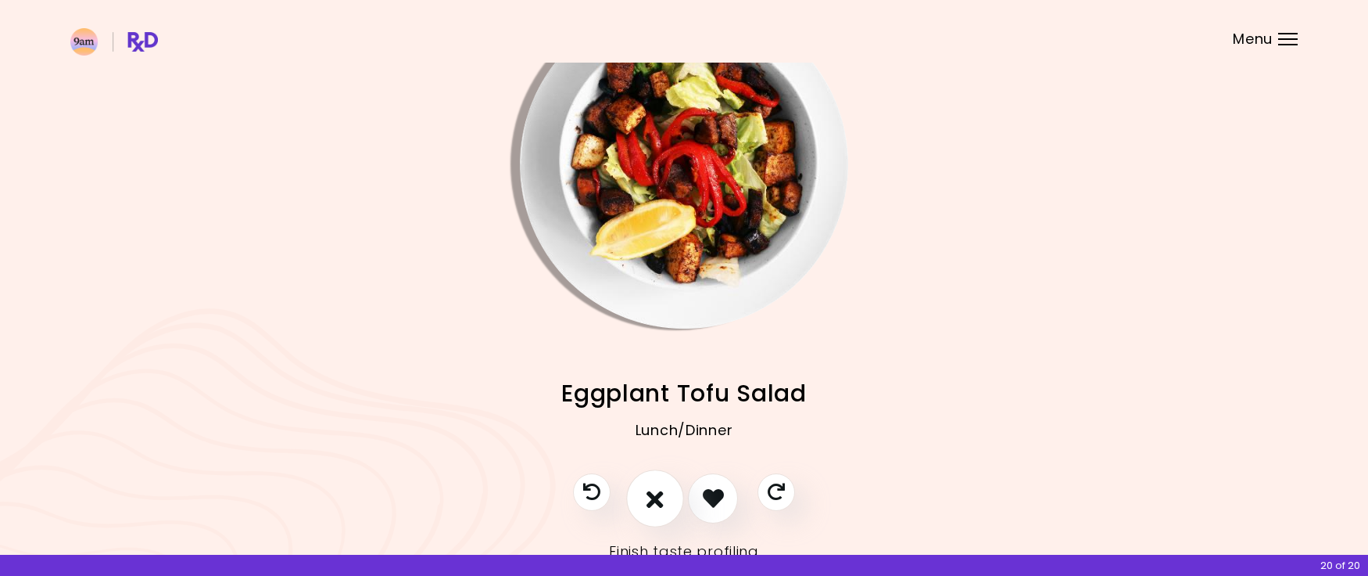
click at [654, 504] on icon "I don't like this recipe" at bounding box center [655, 498] width 17 height 24
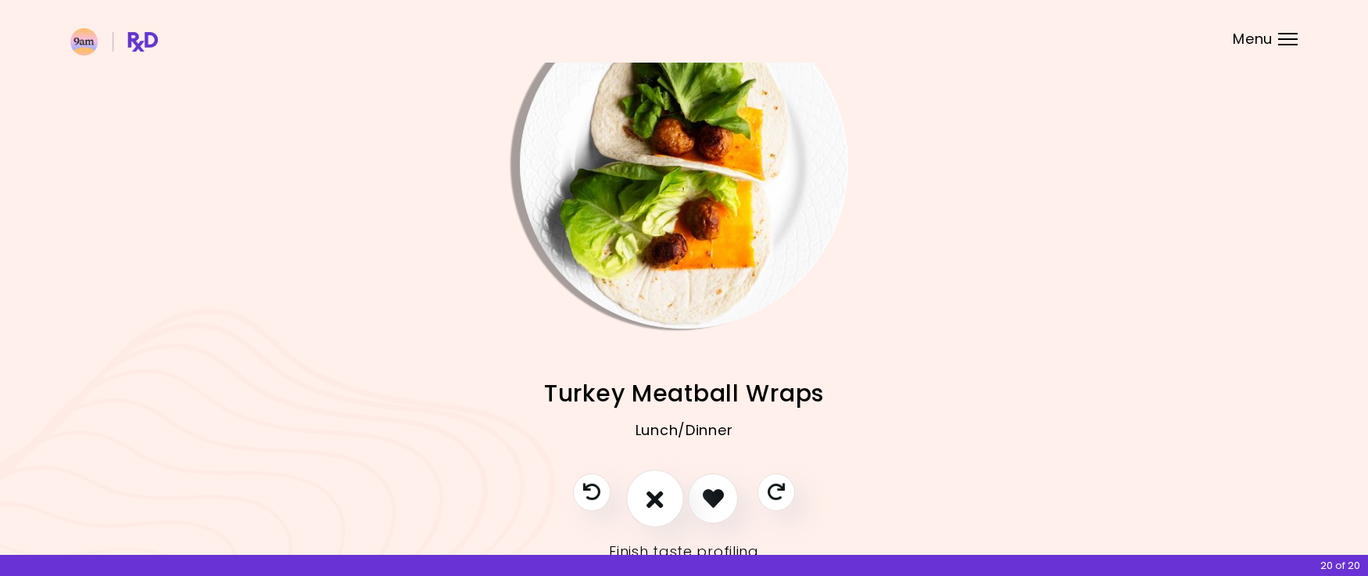
click at [654, 504] on icon "I don't like this recipe" at bounding box center [655, 498] width 17 height 24
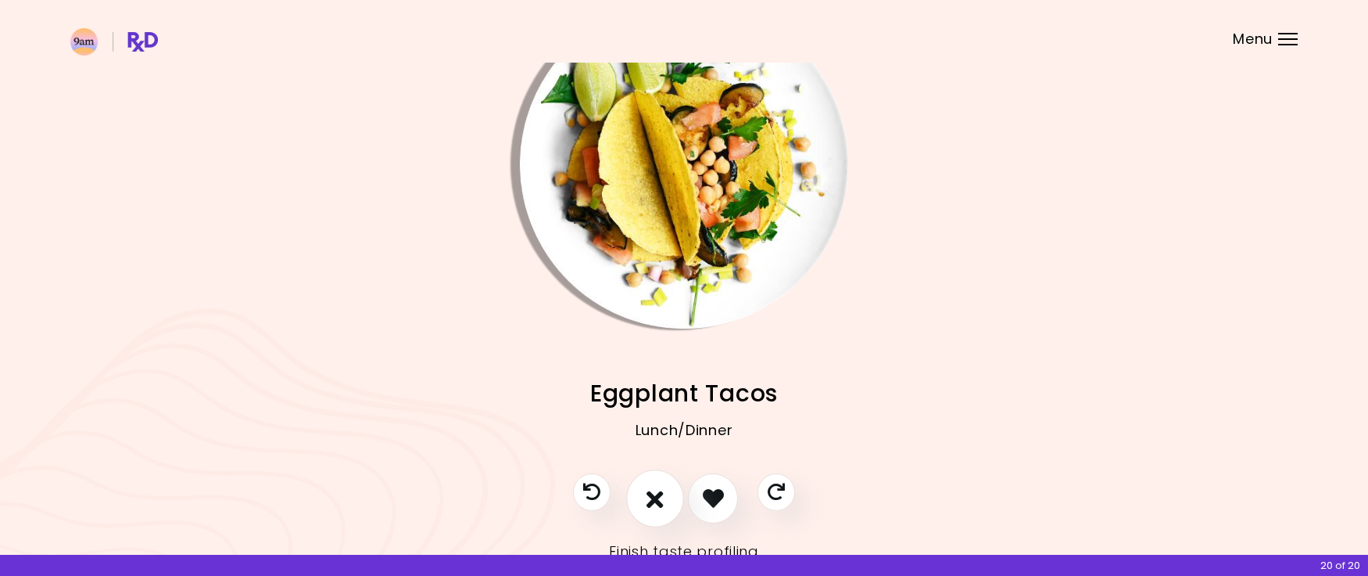
click at [654, 504] on icon "I don't like this recipe" at bounding box center [655, 498] width 17 height 24
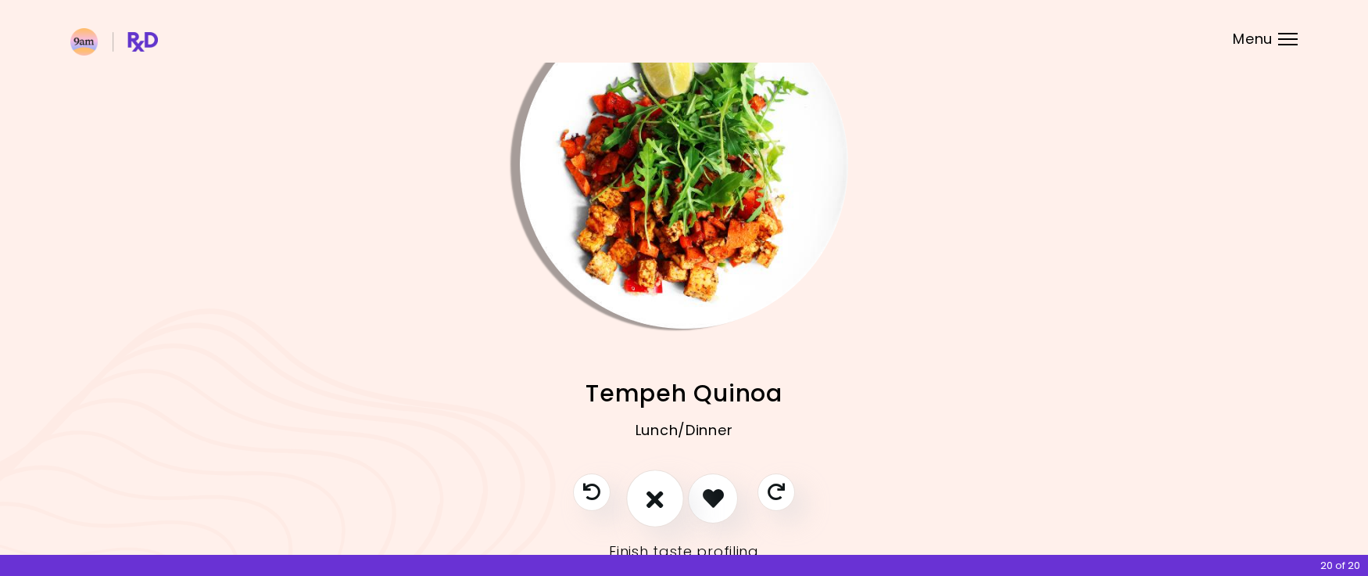
click at [654, 504] on icon "I don't like this recipe" at bounding box center [655, 498] width 17 height 24
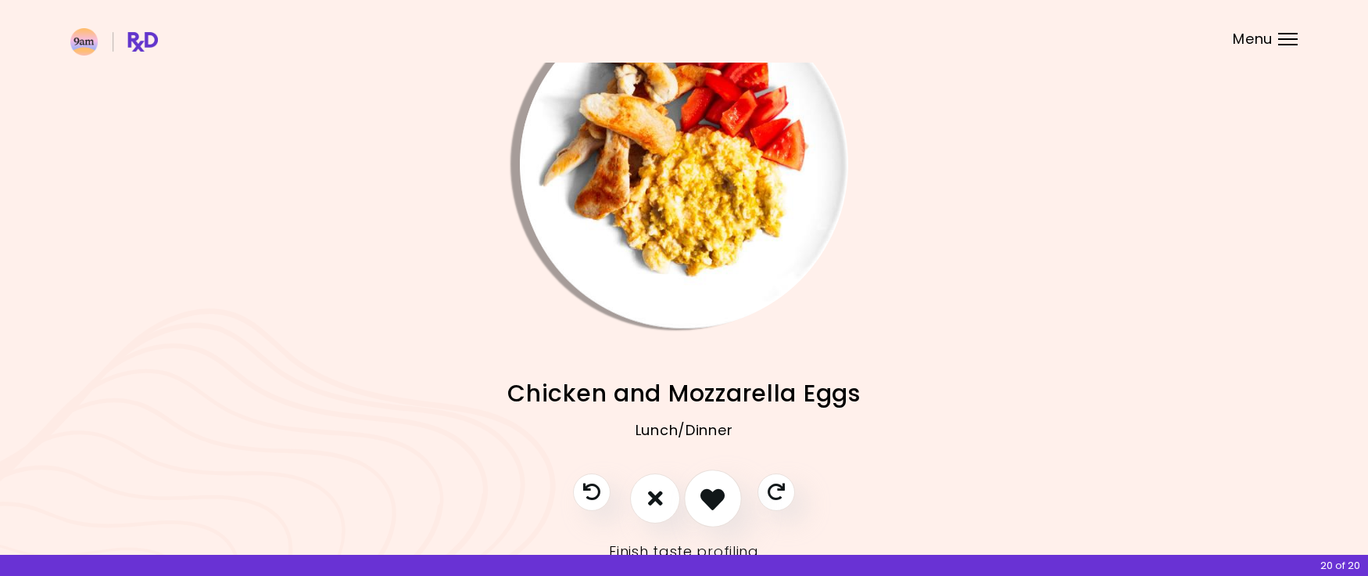
click at [702, 502] on icon "I like this recipe" at bounding box center [713, 498] width 24 height 24
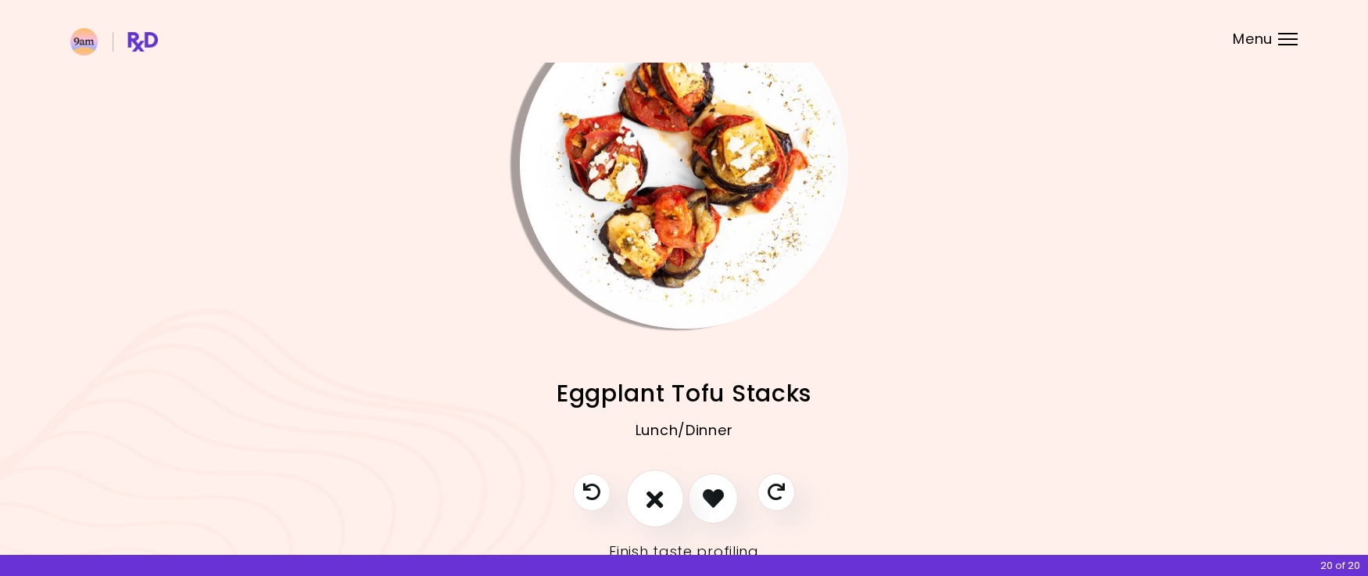
click at [645, 493] on button "I don't like this recipe" at bounding box center [655, 498] width 58 height 58
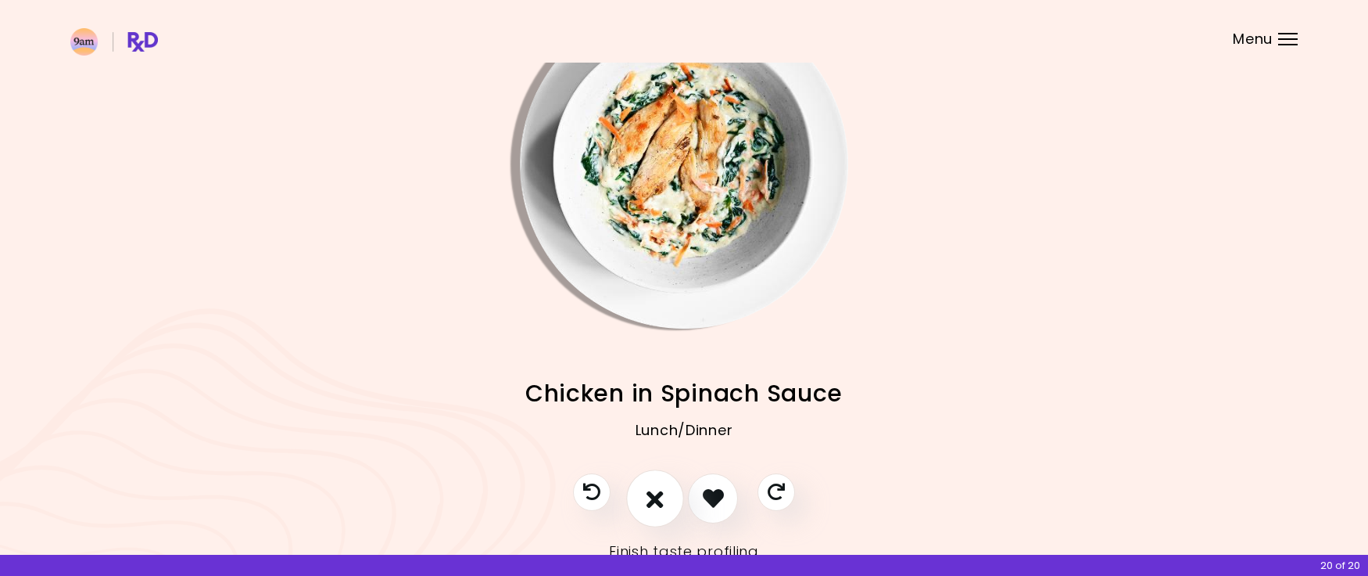
click at [646, 495] on button "I don't like this recipe" at bounding box center [655, 498] width 58 height 58
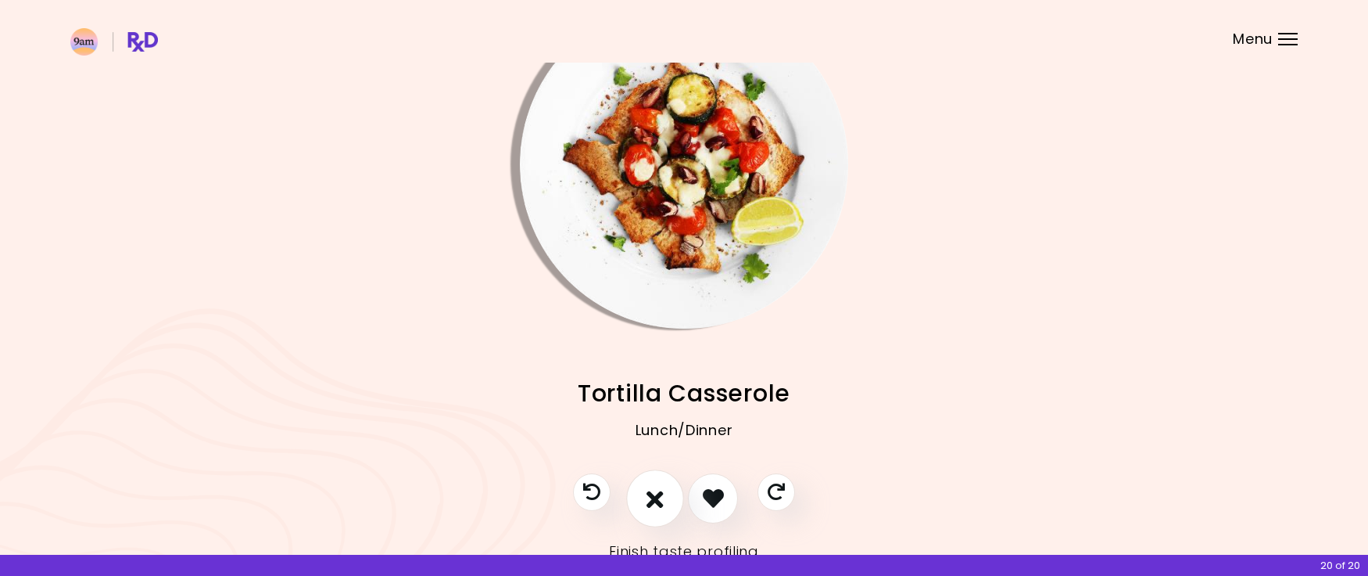
click at [646, 495] on button "I don't like this recipe" at bounding box center [655, 498] width 58 height 58
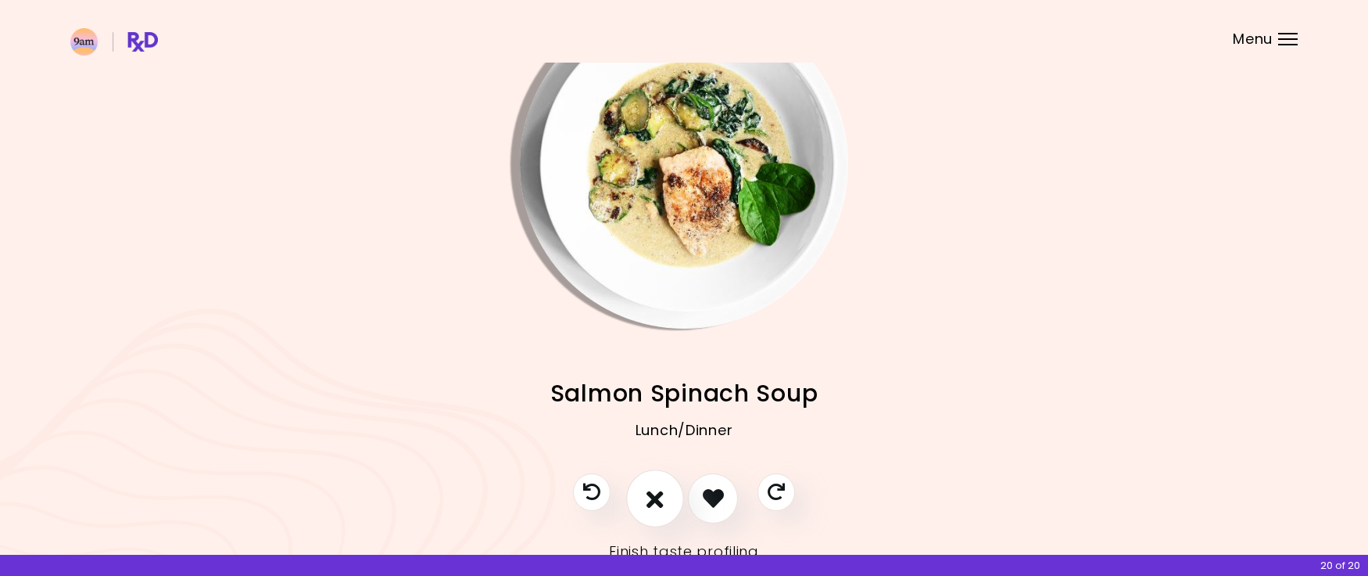
click at [646, 495] on button "I don't like this recipe" at bounding box center [655, 498] width 58 height 58
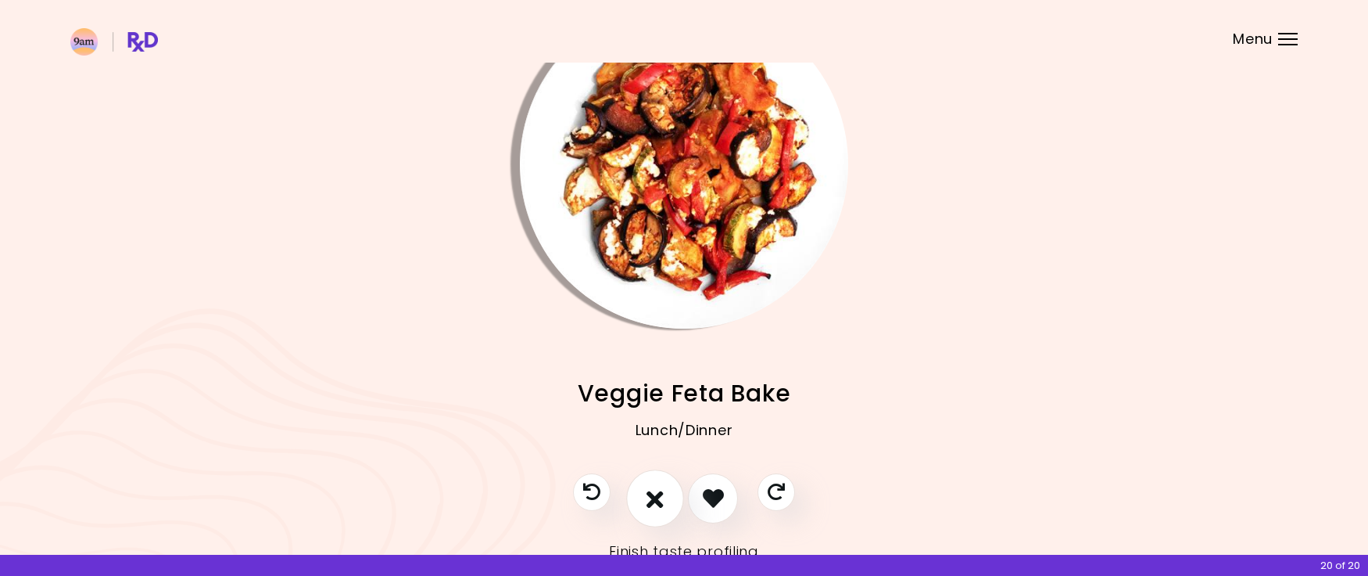
click at [646, 495] on button "I don't like this recipe" at bounding box center [655, 498] width 58 height 58
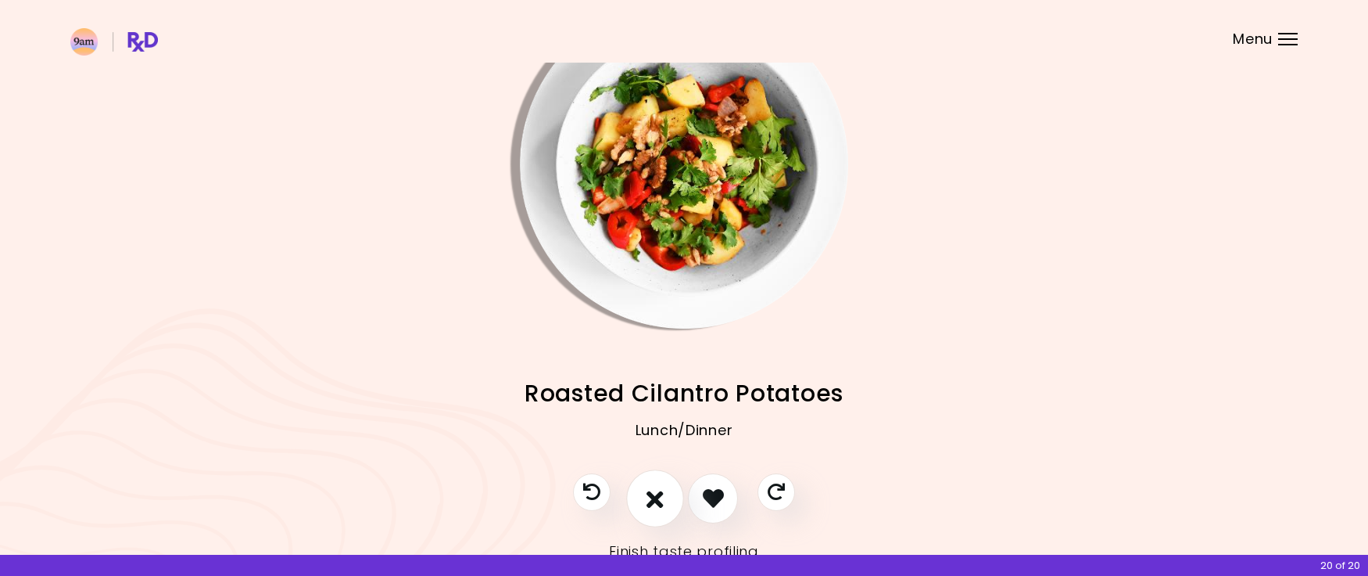
click at [646, 495] on button "I don't like this recipe" at bounding box center [655, 498] width 58 height 58
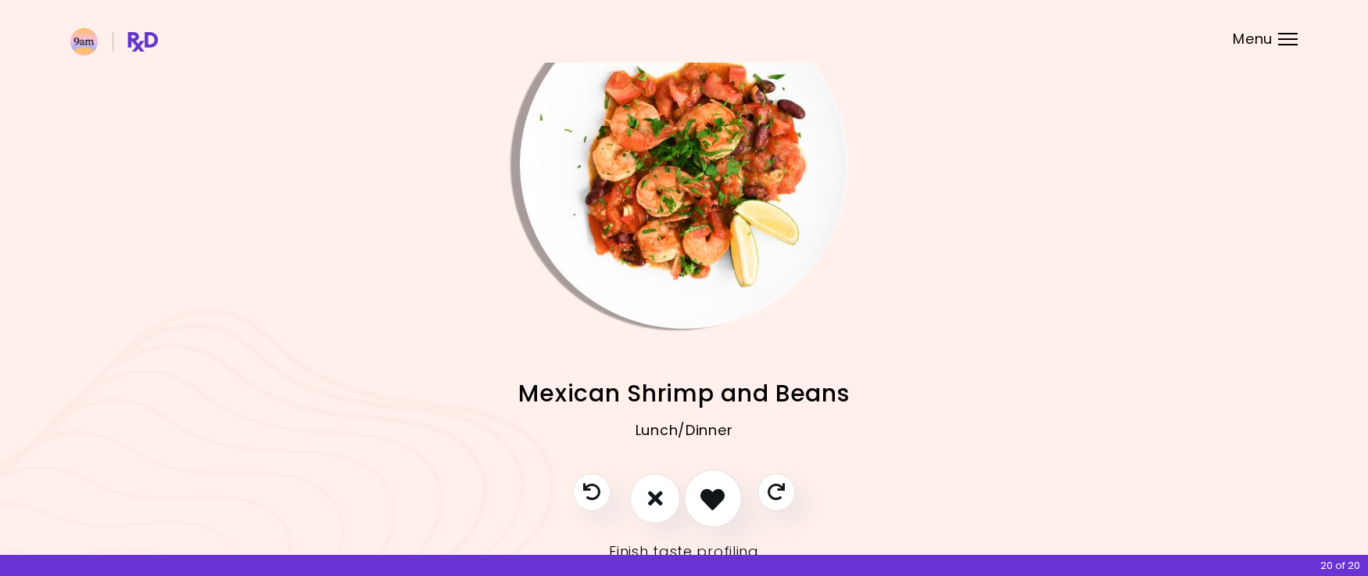
click at [703, 495] on icon "I like this recipe" at bounding box center [713, 498] width 24 height 24
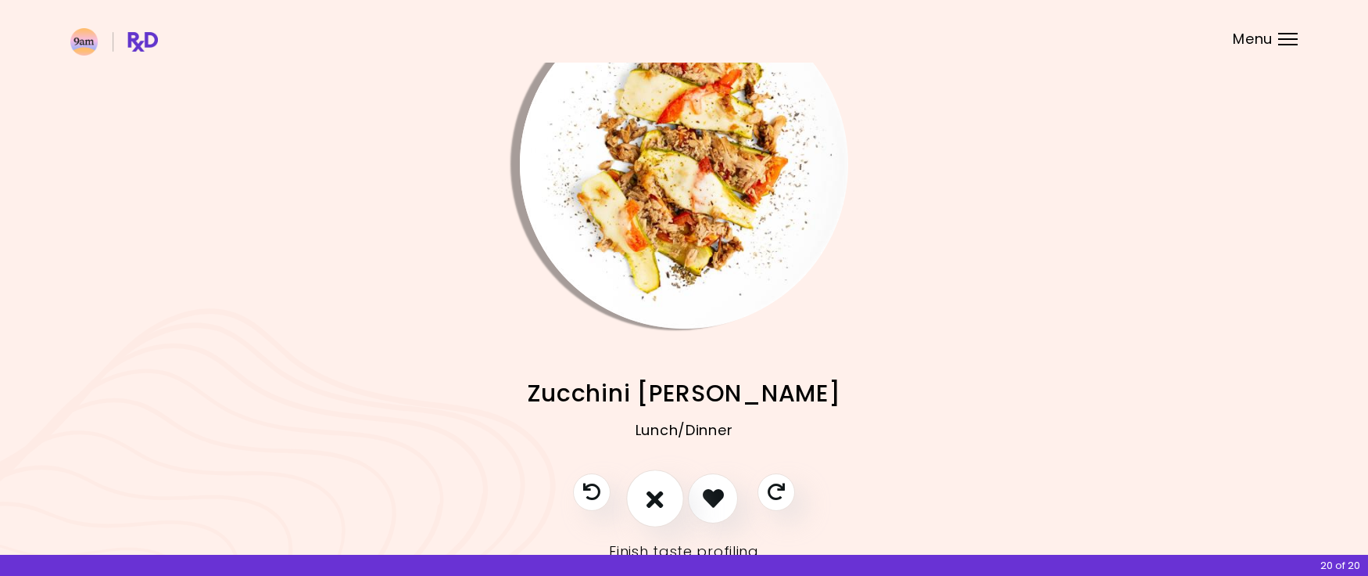
click at [647, 496] on icon "I don't like this recipe" at bounding box center [655, 498] width 17 height 24
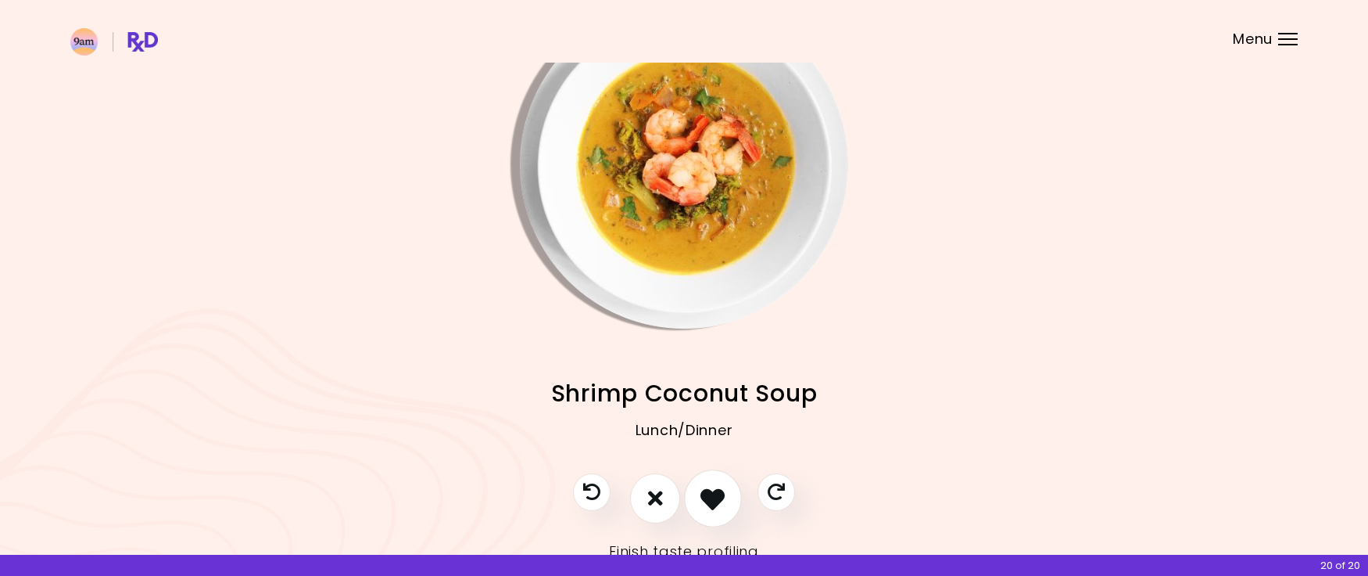
click at [704, 489] on icon "I like this recipe" at bounding box center [713, 498] width 24 height 24
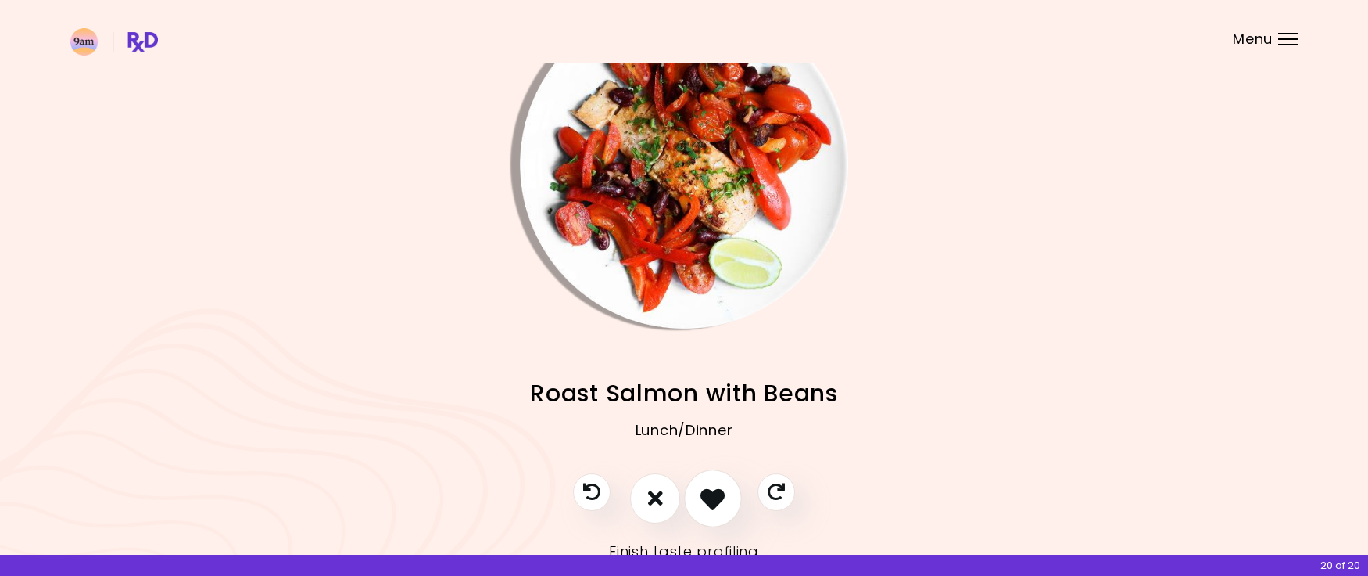
click at [700, 500] on button "I like this recipe" at bounding box center [713, 498] width 58 height 58
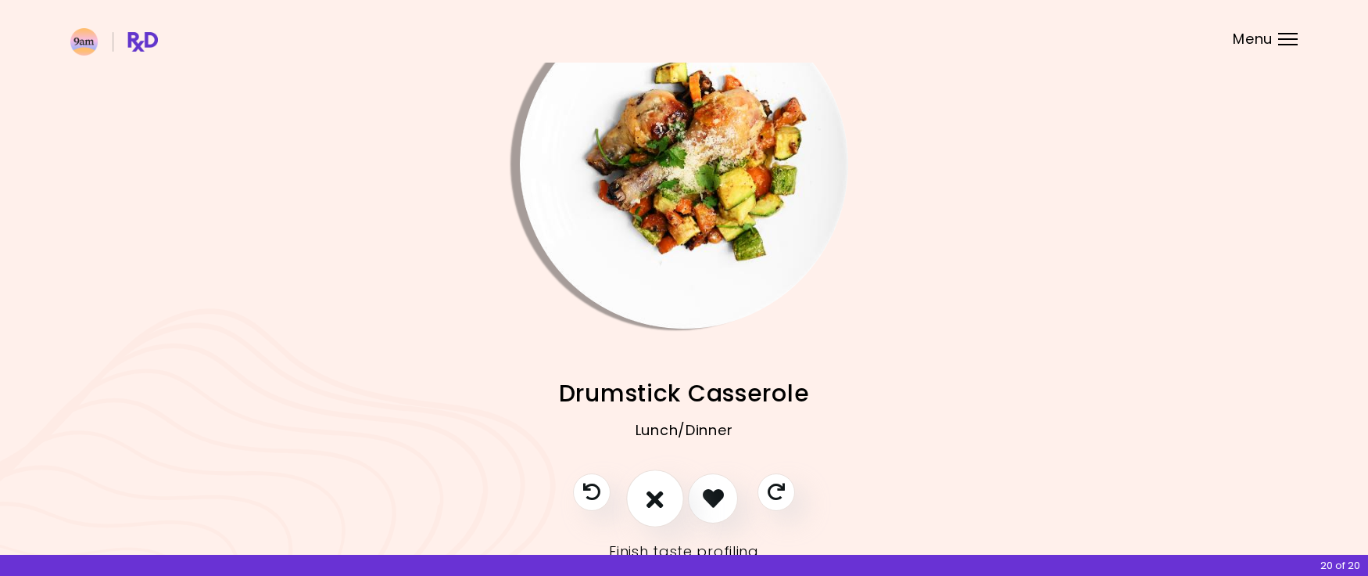
click at [661, 501] on icon "I don't like this recipe" at bounding box center [655, 498] width 17 height 24
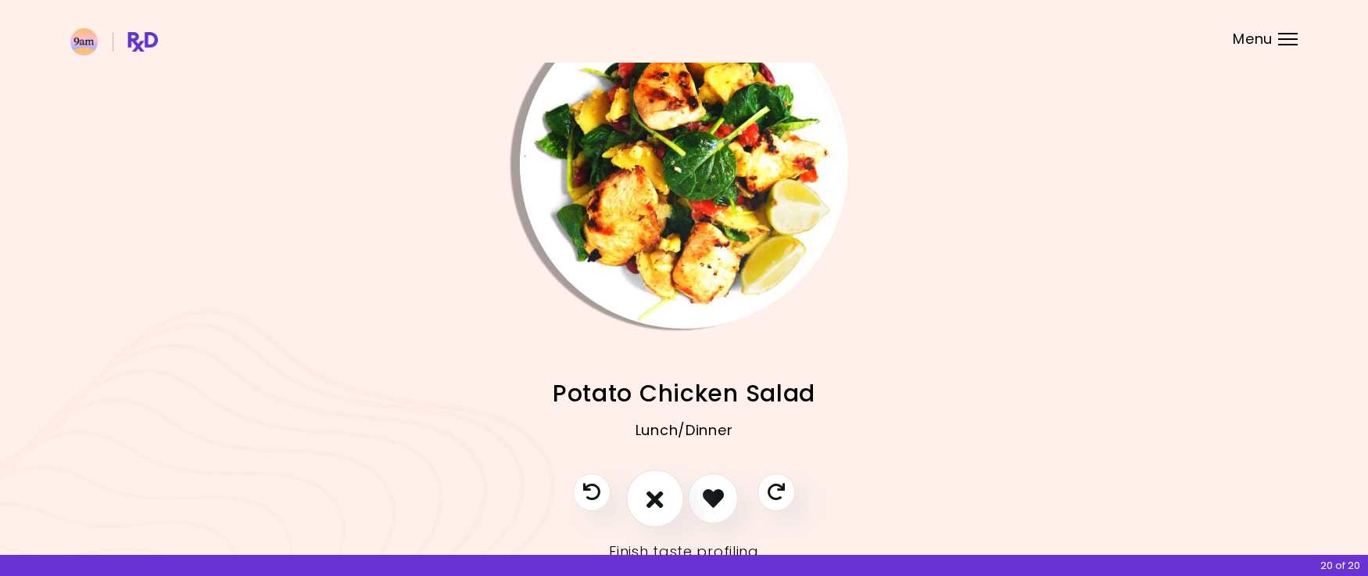
click at [661, 501] on icon "I don't like this recipe" at bounding box center [655, 498] width 17 height 24
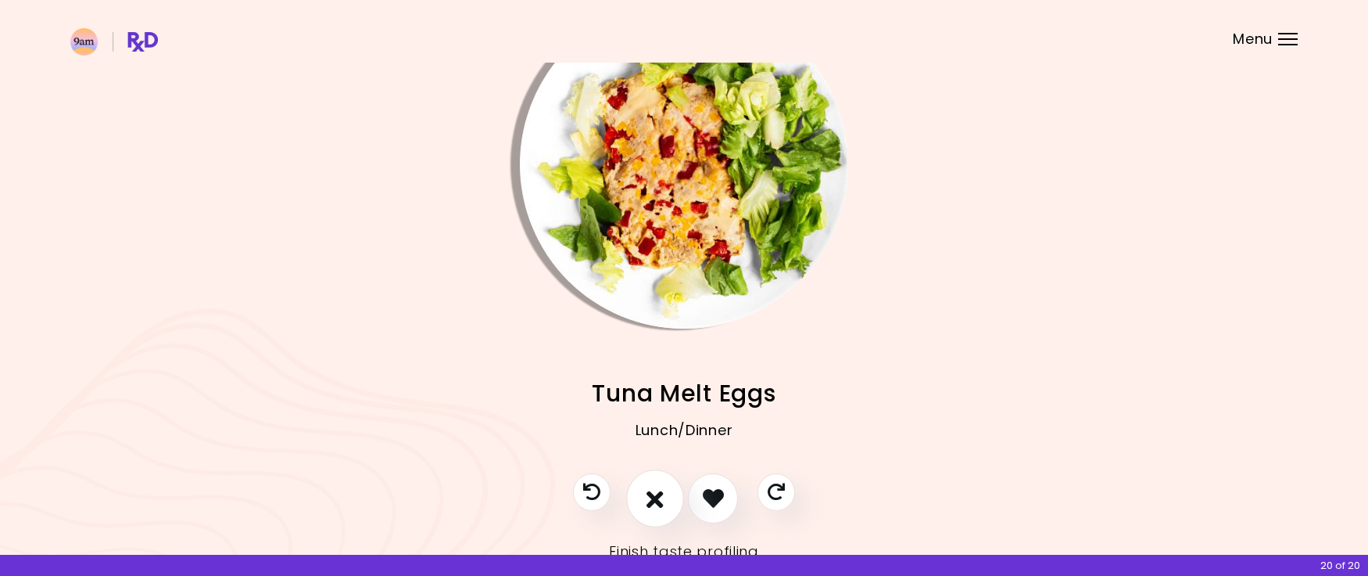
click at [660, 507] on icon "I don't like this recipe" at bounding box center [655, 498] width 17 height 24
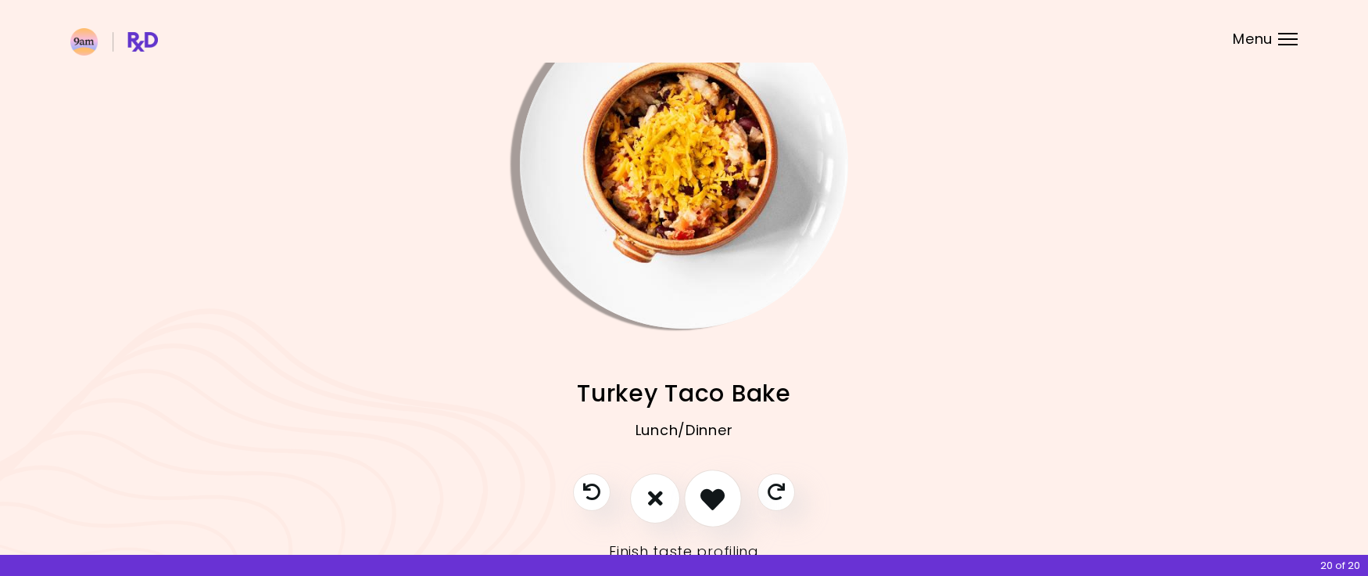
click at [701, 497] on icon "I like this recipe" at bounding box center [713, 498] width 24 height 24
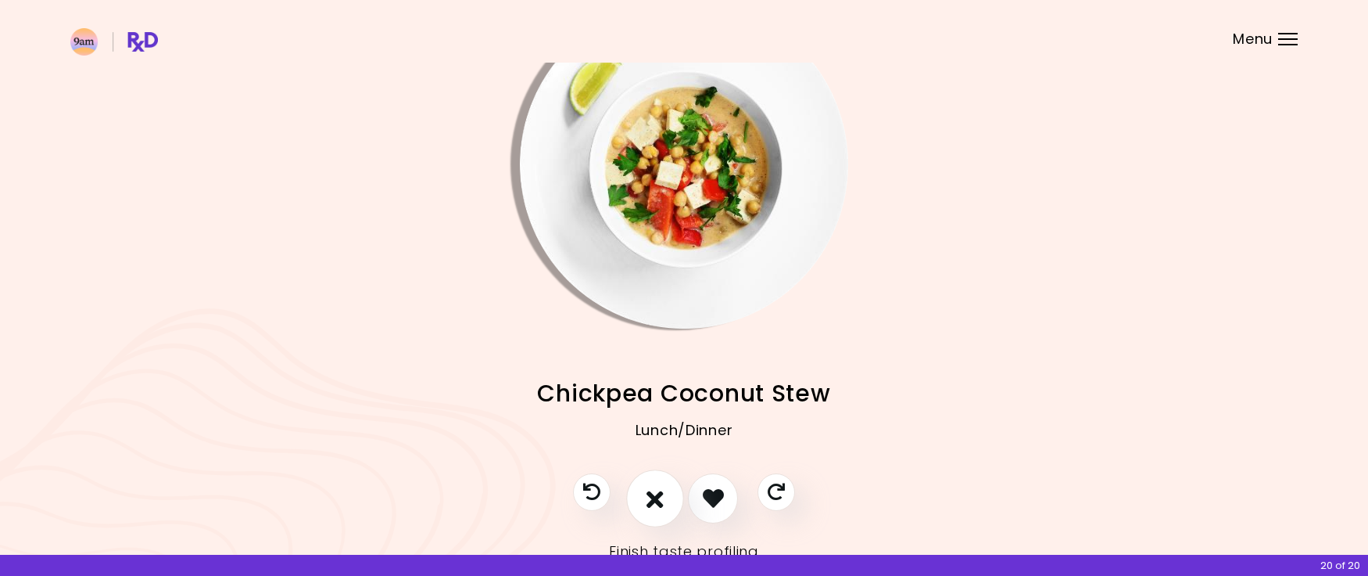
click at [650, 499] on icon "I don't like this recipe" at bounding box center [655, 498] width 17 height 24
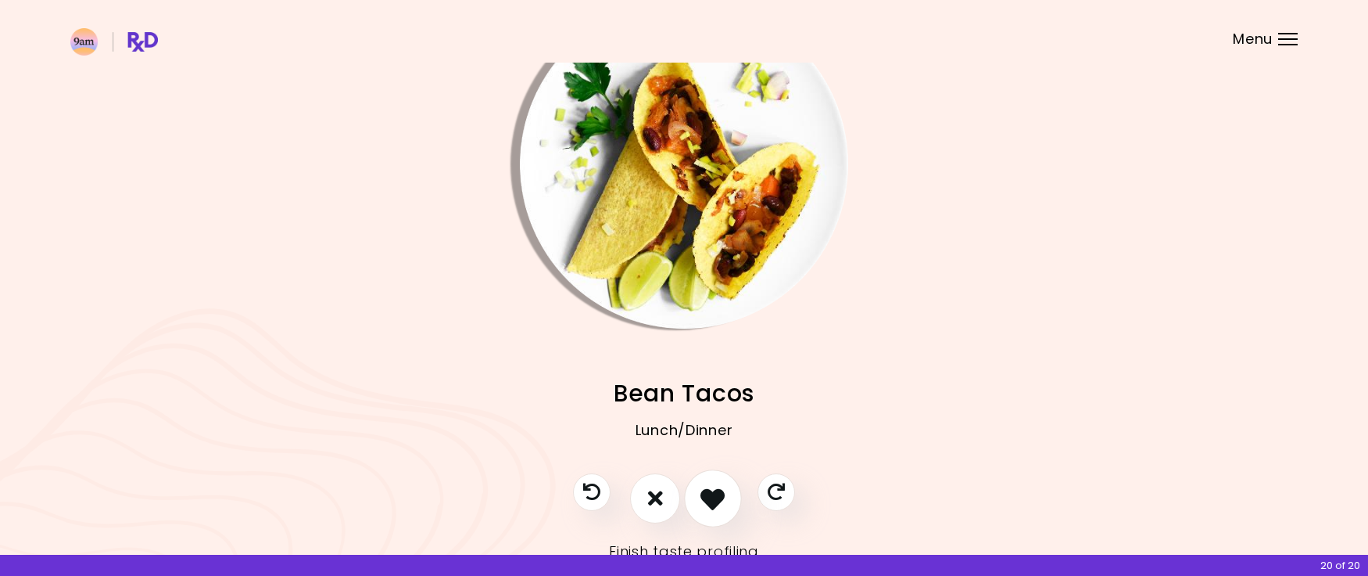
click at [712, 492] on icon "I like this recipe" at bounding box center [713, 498] width 24 height 24
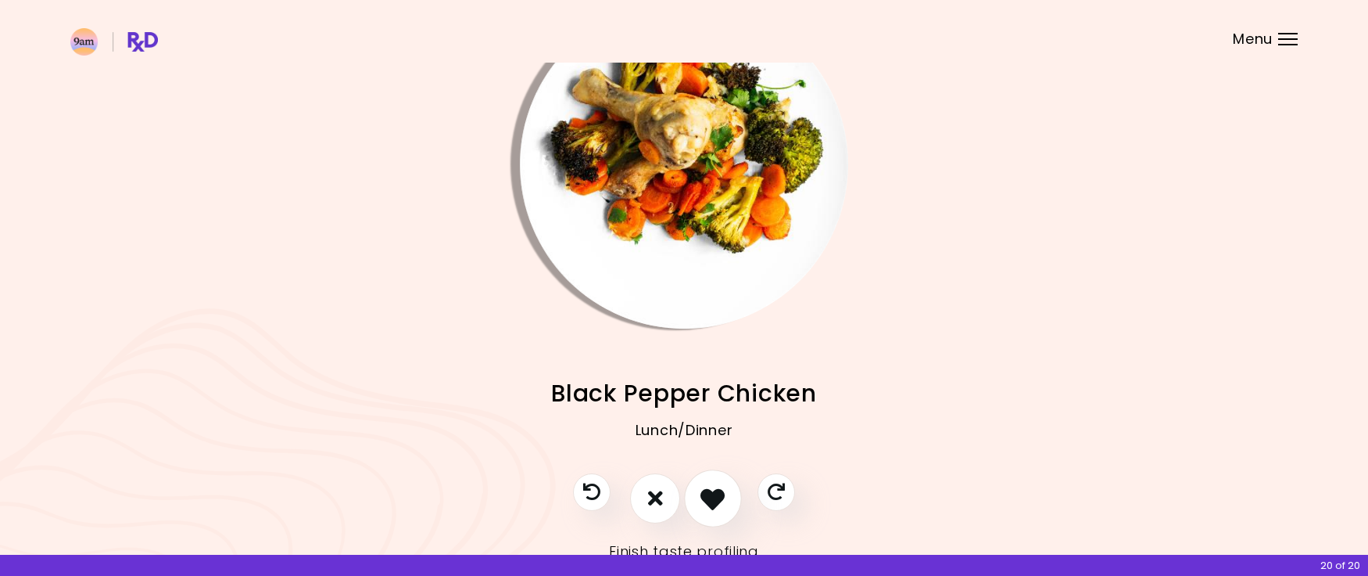
click at [712, 492] on icon "I like this recipe" at bounding box center [713, 498] width 24 height 24
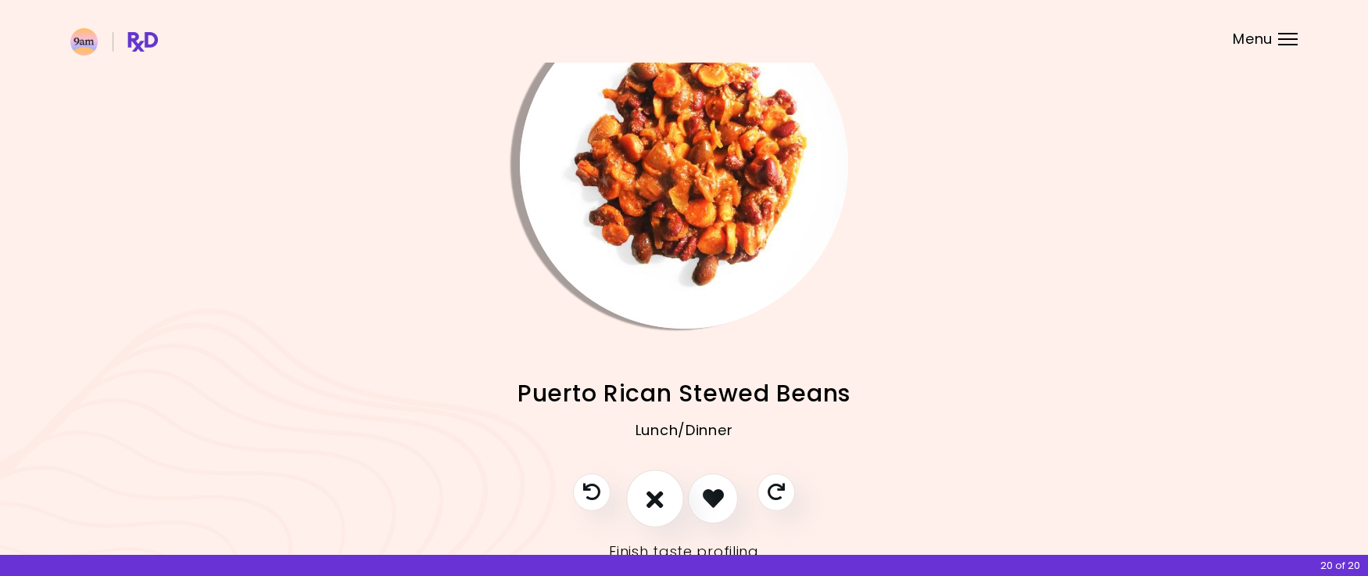
click at [649, 497] on icon "I don't like this recipe" at bounding box center [655, 498] width 17 height 24
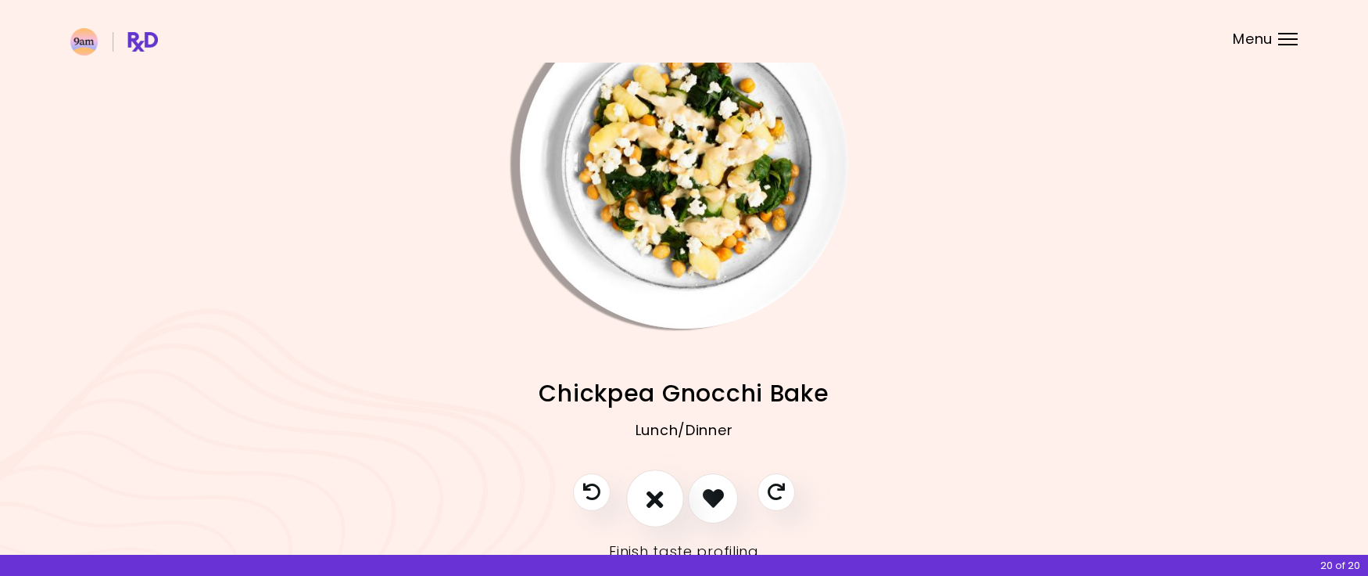
click at [649, 497] on icon "I don't like this recipe" at bounding box center [655, 498] width 17 height 24
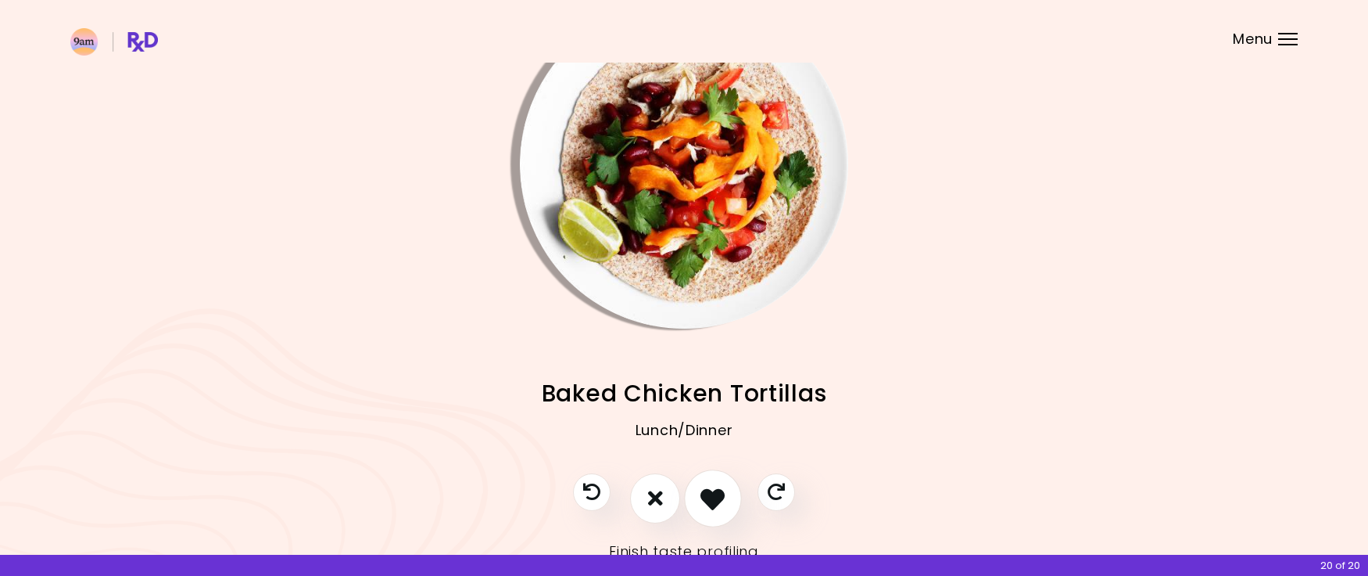
click at [712, 492] on icon "I like this recipe" at bounding box center [713, 498] width 24 height 24
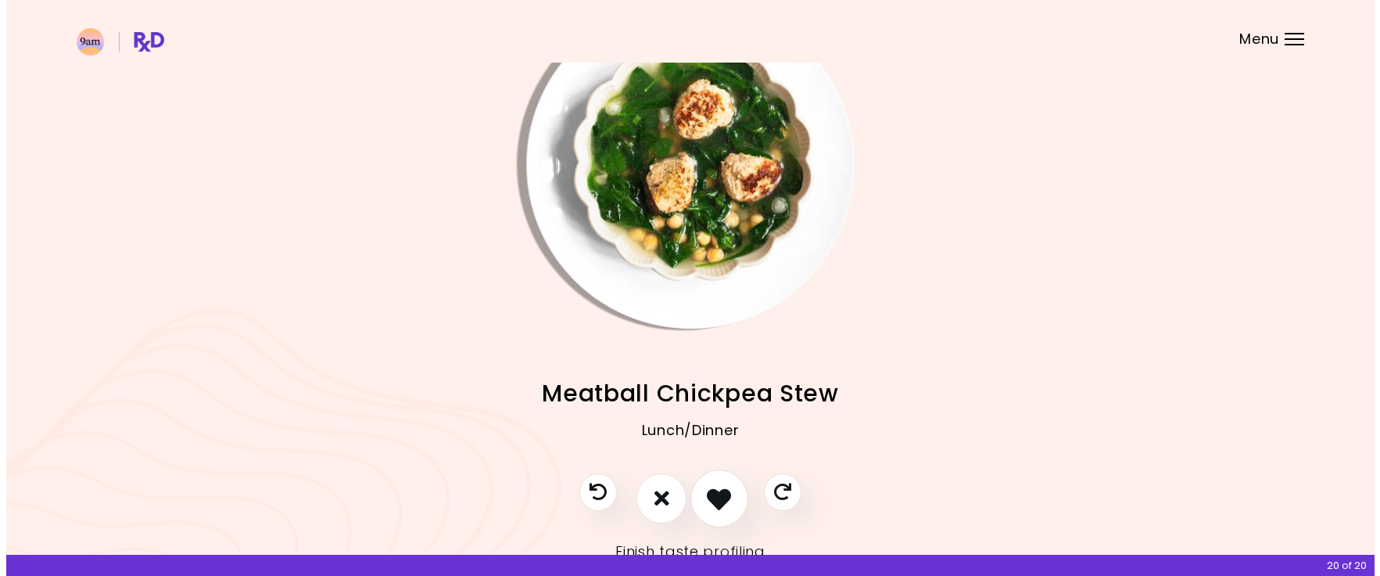
scroll to position [0, 0]
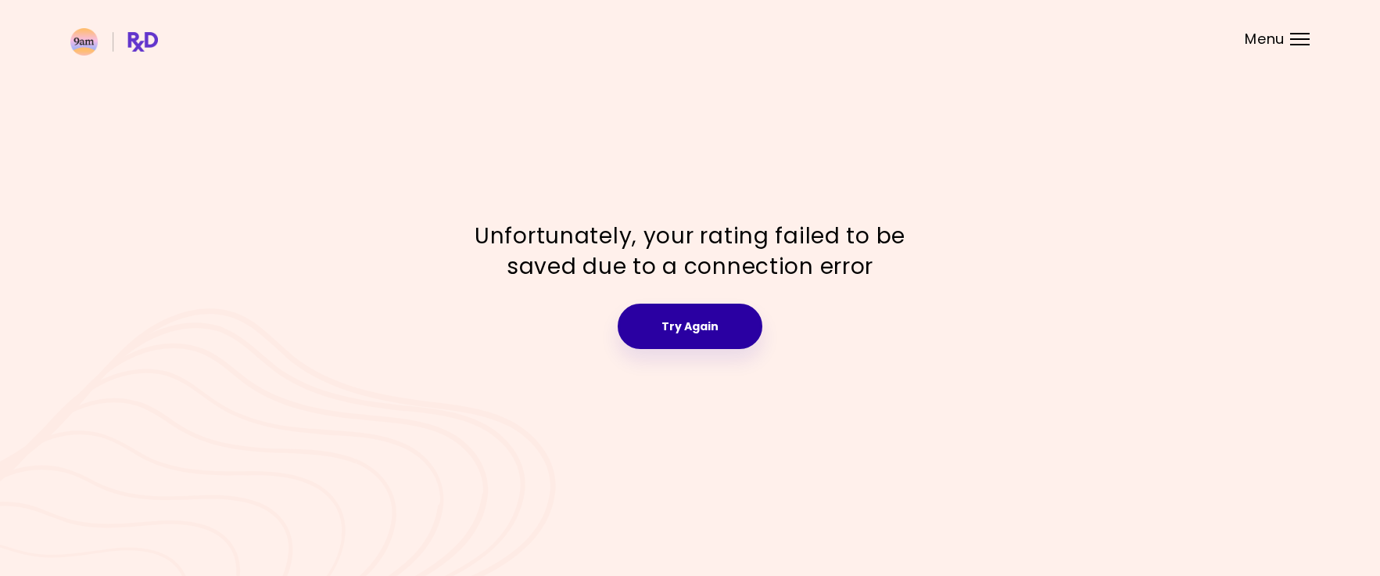
click at [730, 317] on button "Try Again" at bounding box center [690, 325] width 145 height 45
click at [730, 318] on button "Try Again" at bounding box center [690, 325] width 145 height 45
